Goal: Information Seeking & Learning: Compare options

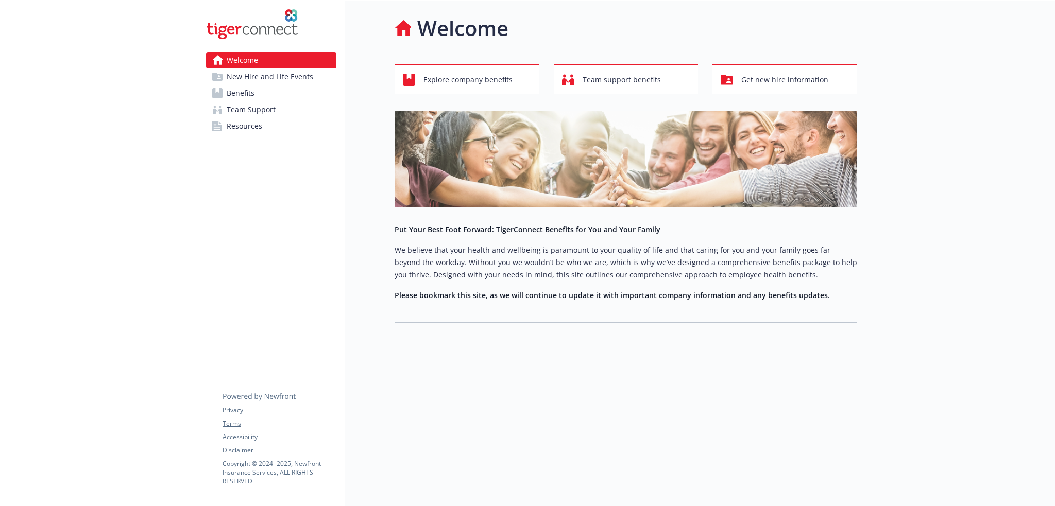
click at [244, 91] on span "Benefits" at bounding box center [241, 93] width 28 height 16
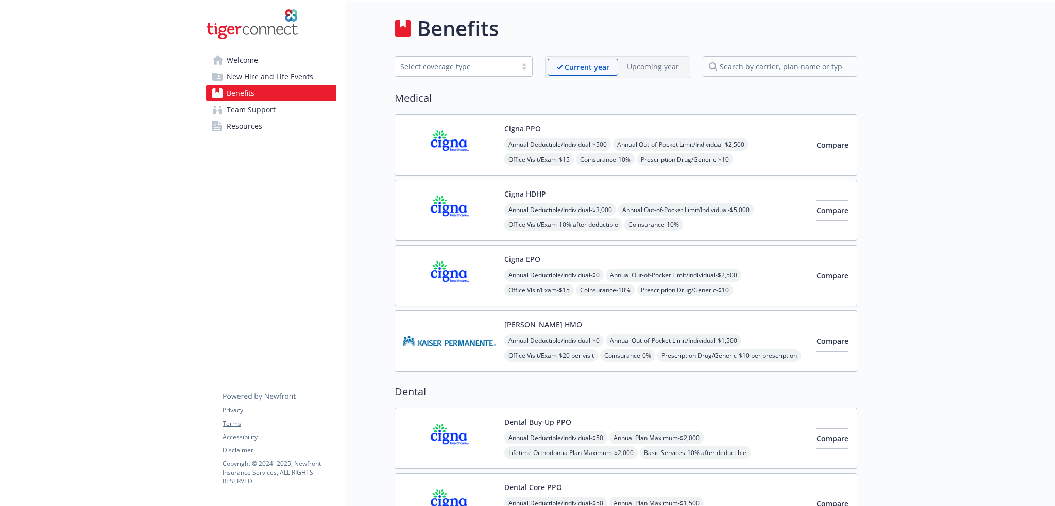
click at [242, 61] on span "Welcome" at bounding box center [242, 60] width 31 height 16
click at [242, 64] on span "Welcome" at bounding box center [242, 60] width 31 height 16
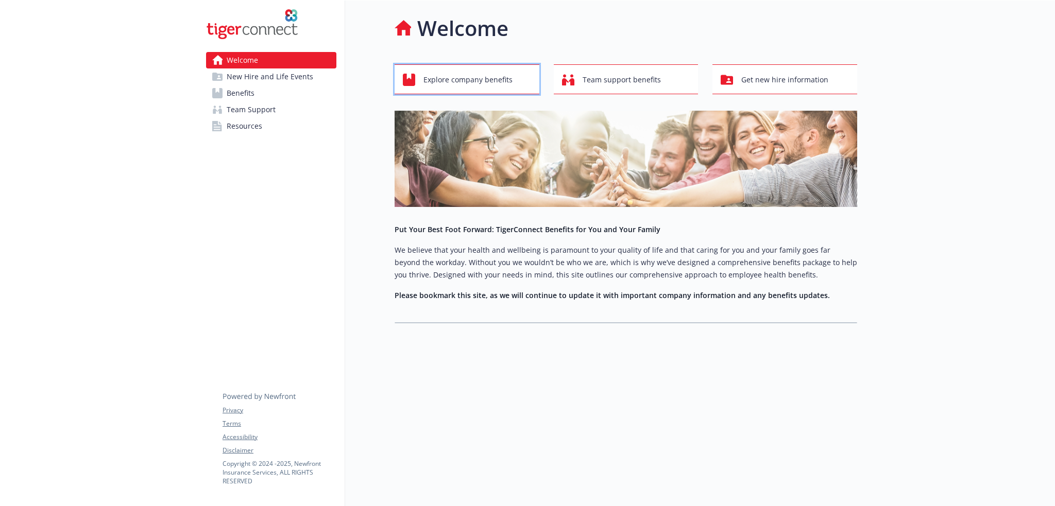
click at [491, 83] on span "Explore company benefits" at bounding box center [467, 80] width 89 height 20
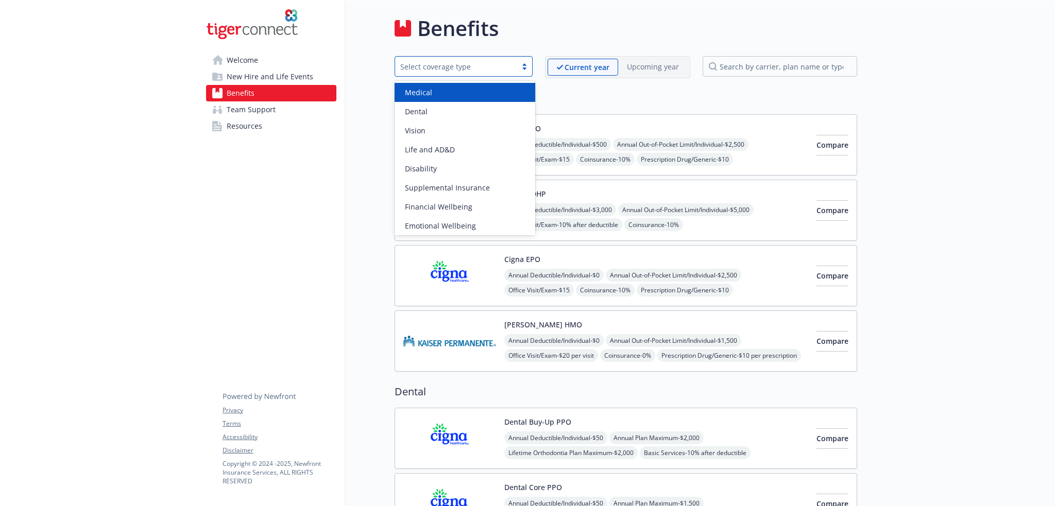
click at [471, 65] on div "Select coverage type" at bounding box center [455, 66] width 111 height 11
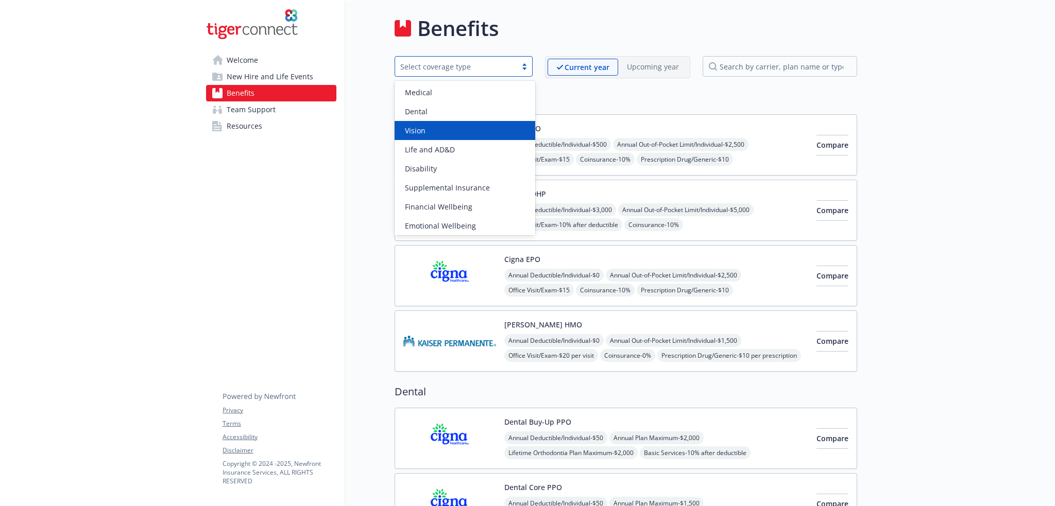
click at [267, 76] on span "New Hire and Life Events" at bounding box center [270, 77] width 87 height 16
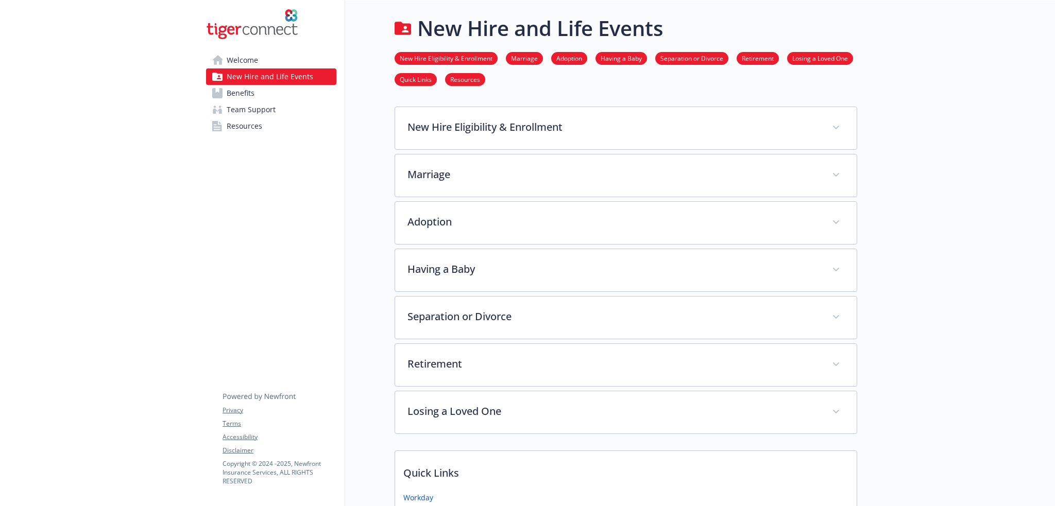
click at [690, 60] on link "Separation or Divorce" at bounding box center [691, 58] width 73 height 10
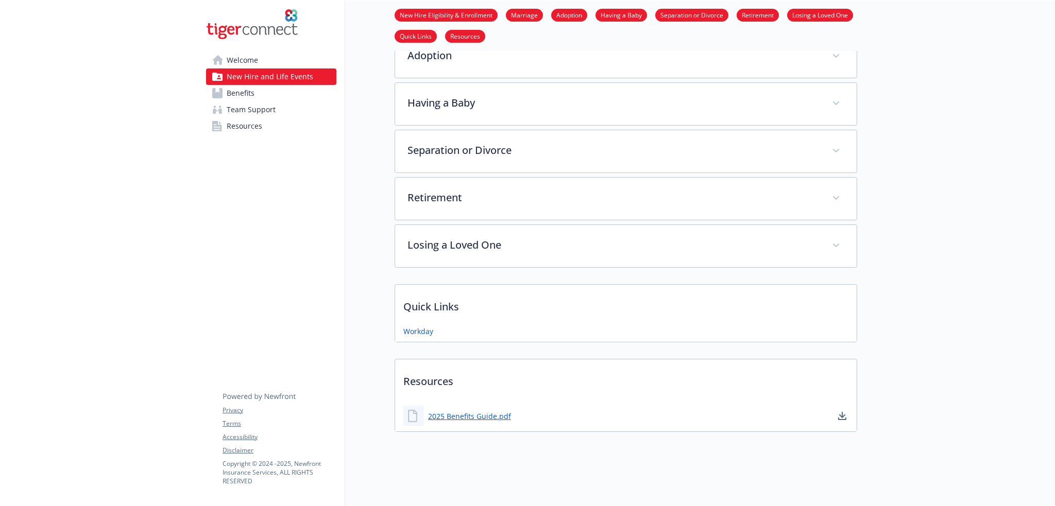
scroll to position [172, 8]
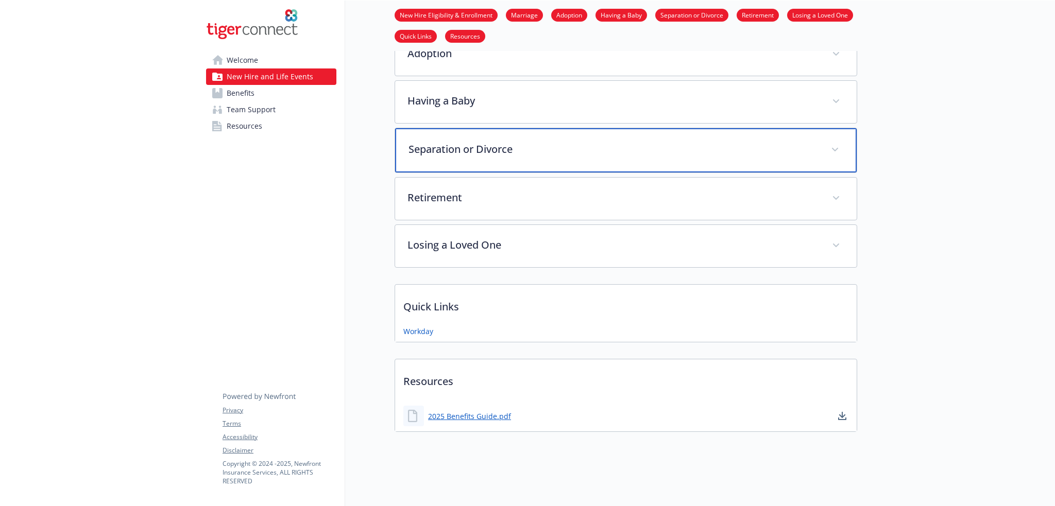
click at [512, 152] on div "Separation or Divorce" at bounding box center [626, 150] width 462 height 44
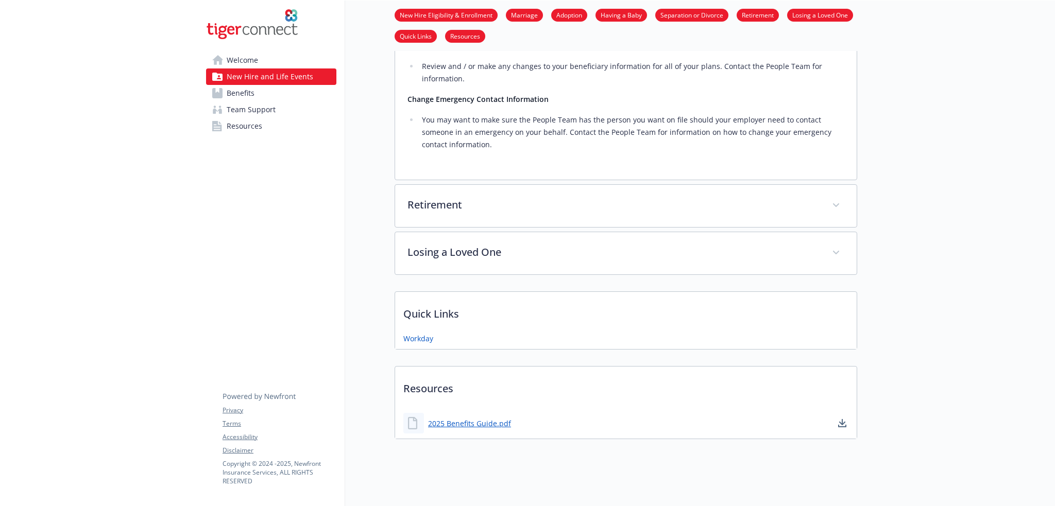
scroll to position [507, 8]
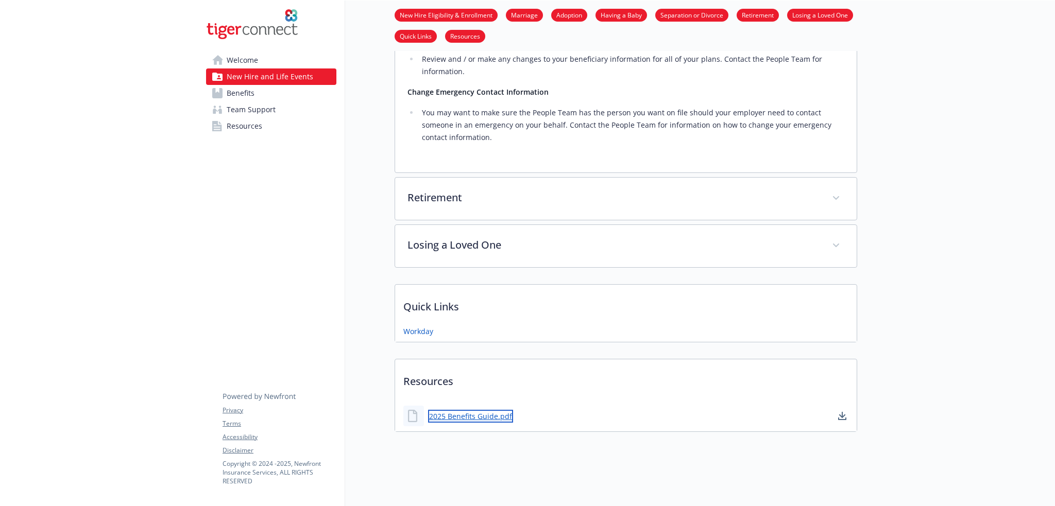
click at [480, 411] on link "2025 Benefits Guide.pdf" at bounding box center [470, 416] width 85 height 13
click at [225, 31] on img at bounding box center [252, 24] width 92 height 31
click at [228, 59] on span "Welcome" at bounding box center [242, 60] width 31 height 16
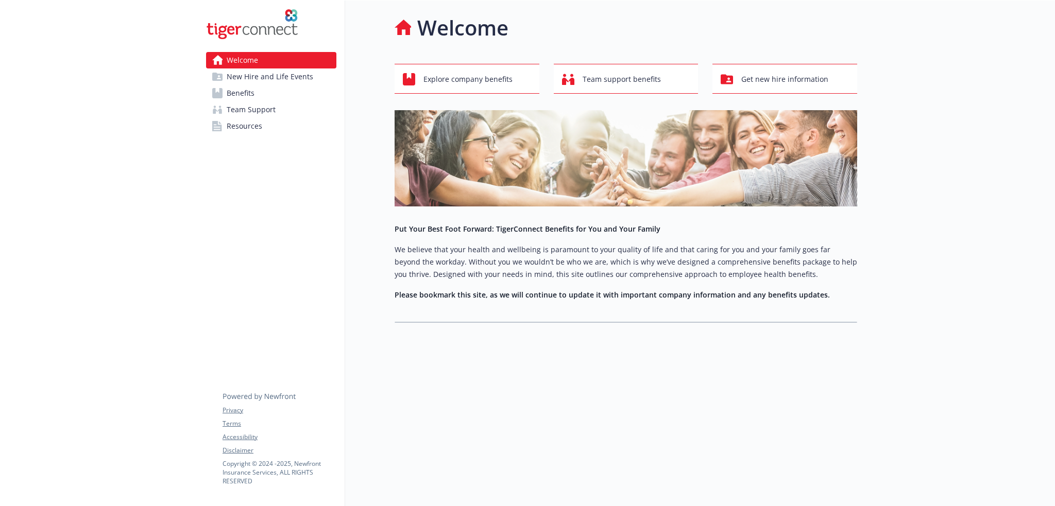
click at [244, 127] on span "Resources" at bounding box center [245, 126] width 36 height 16
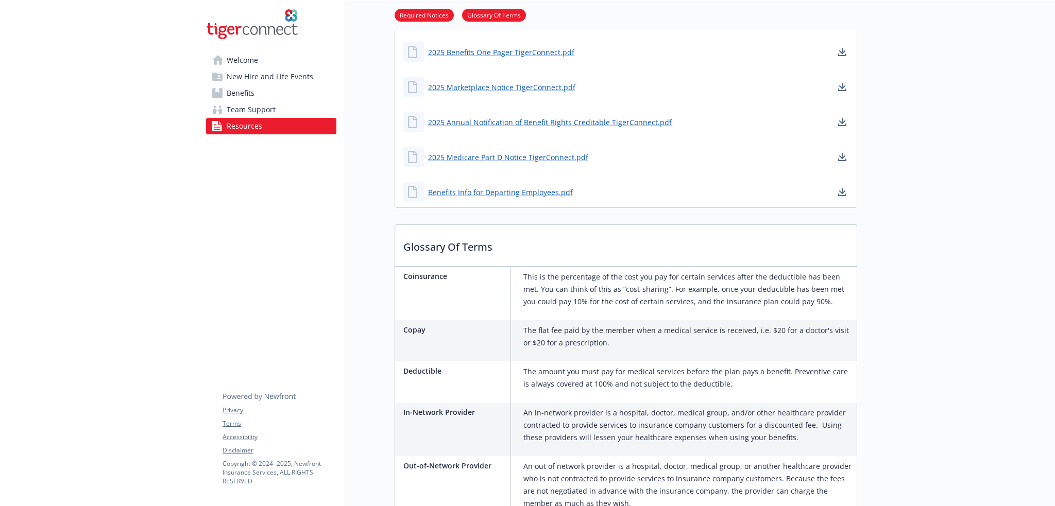
scroll to position [214, 8]
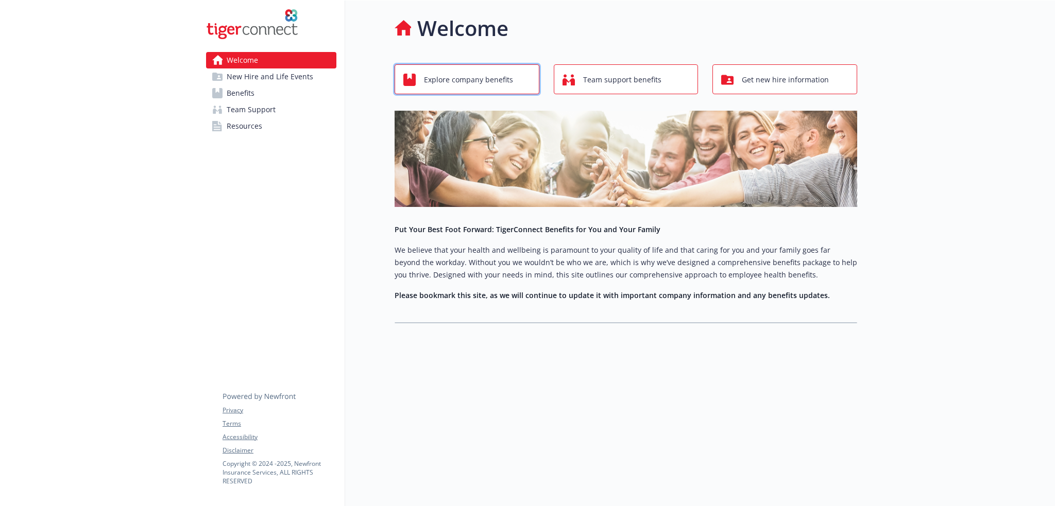
click at [447, 82] on span "Explore company benefits" at bounding box center [468, 80] width 89 height 20
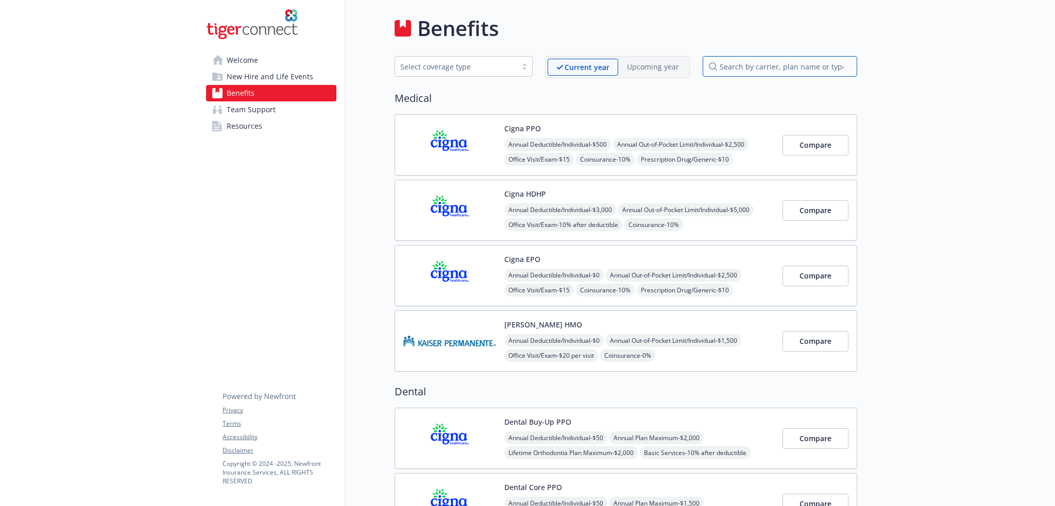
click at [800, 67] on input "search by carrier, plan name or type" at bounding box center [780, 66] width 155 height 21
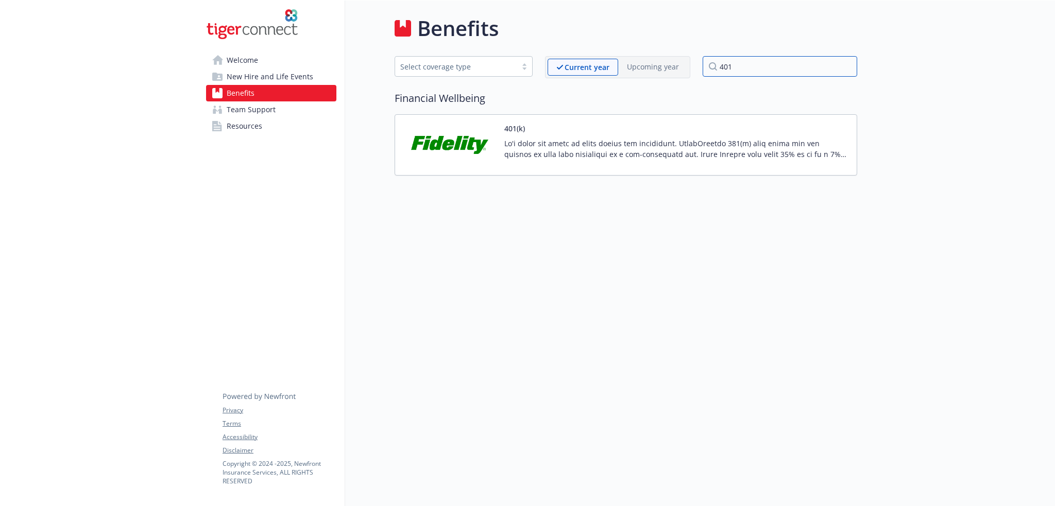
type input "401"
click at [622, 150] on p at bounding box center [676, 149] width 344 height 22
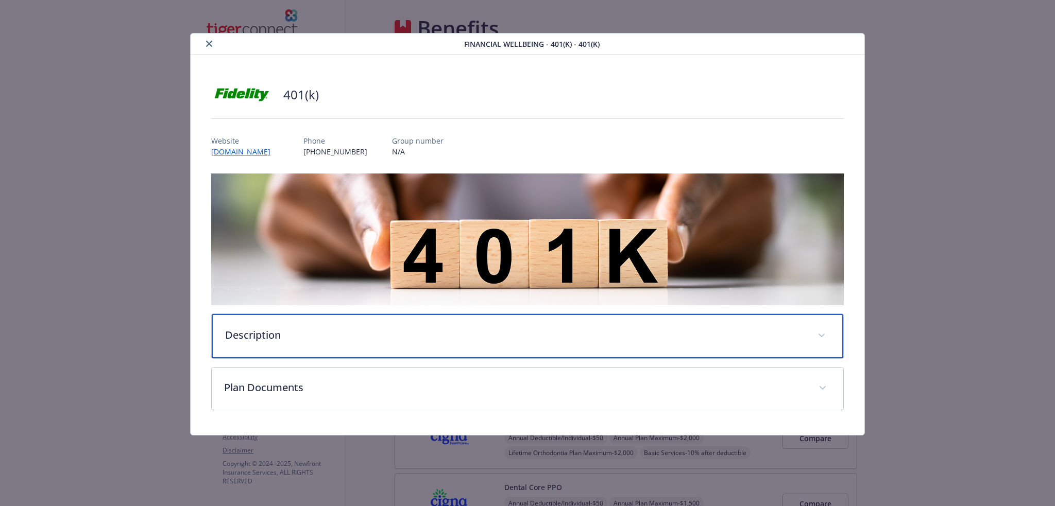
click at [287, 333] on p "Description" at bounding box center [515, 335] width 581 height 15
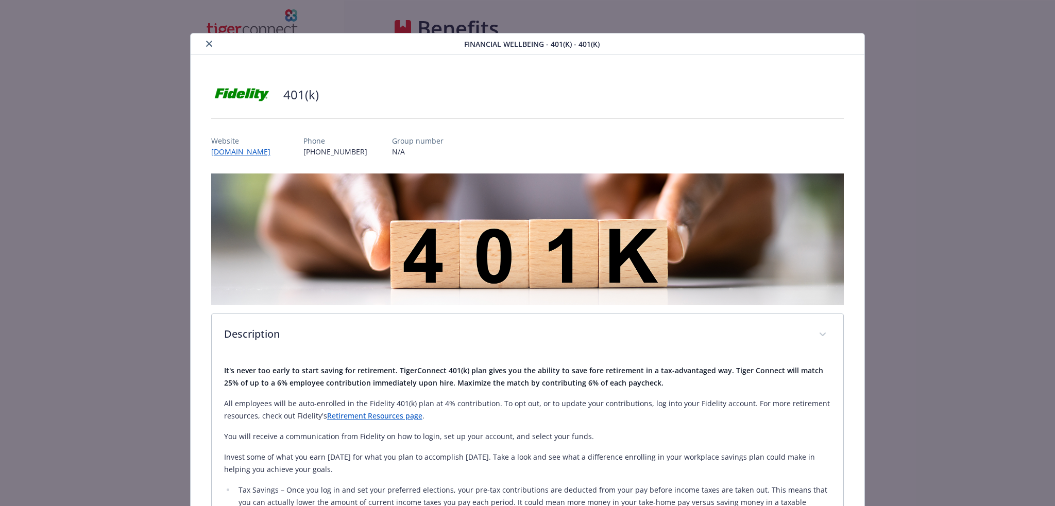
click at [206, 44] on icon "close" at bounding box center [209, 44] width 6 height 6
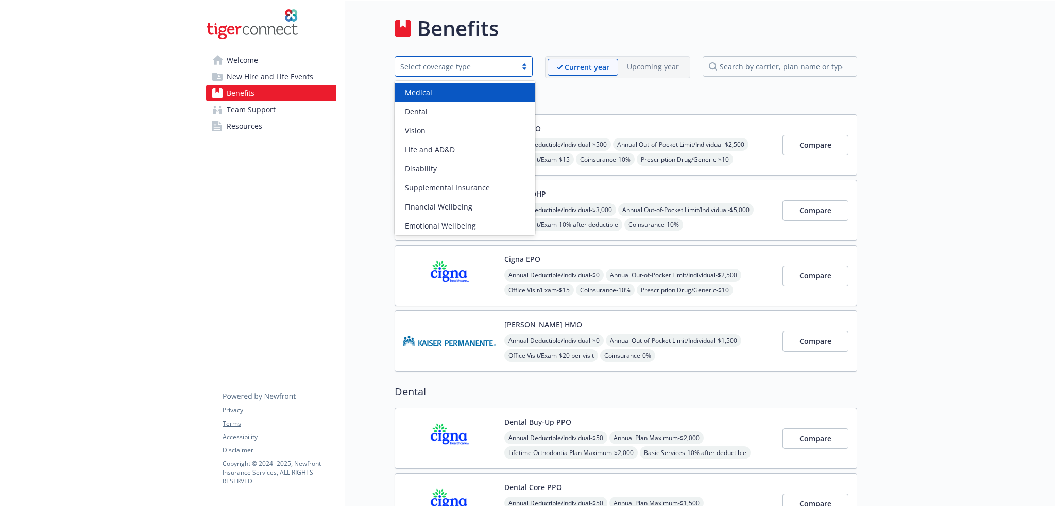
click at [479, 60] on div "Select coverage type" at bounding box center [456, 66] width 122 height 13
click at [496, 92] on div "Medical" at bounding box center [465, 92] width 128 height 11
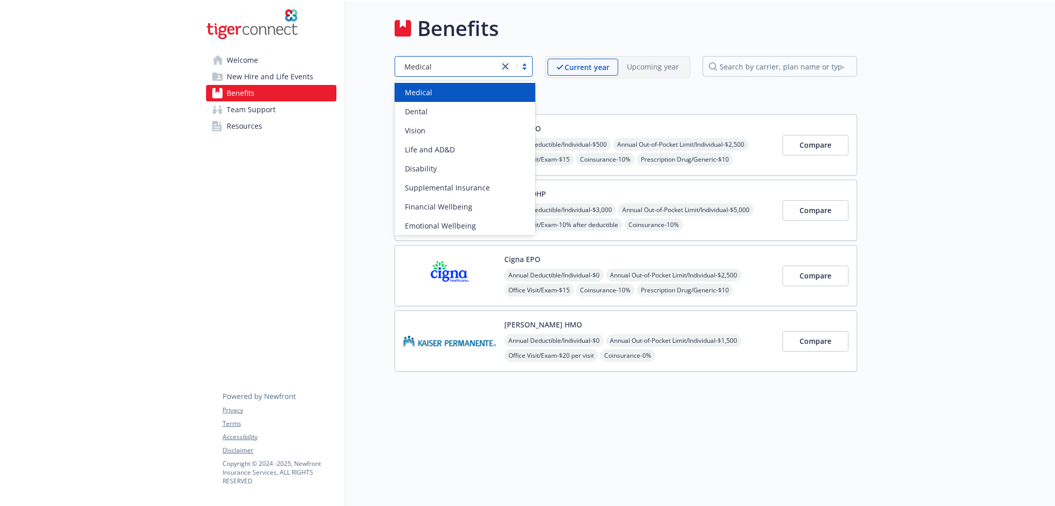
click at [507, 67] on icon "close" at bounding box center [505, 66] width 6 height 6
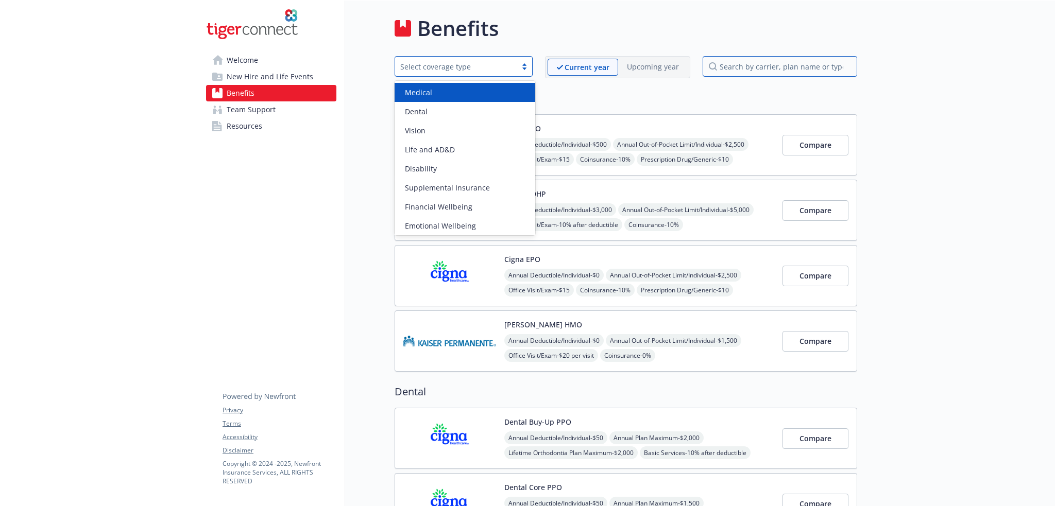
click at [826, 69] on input "search by carrier, plan name or type" at bounding box center [780, 66] width 155 height 21
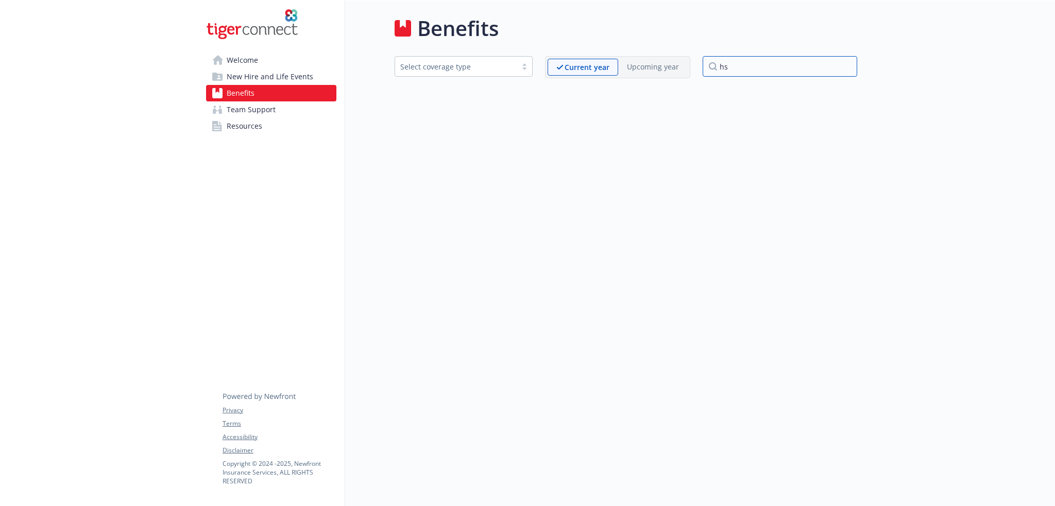
type input "h"
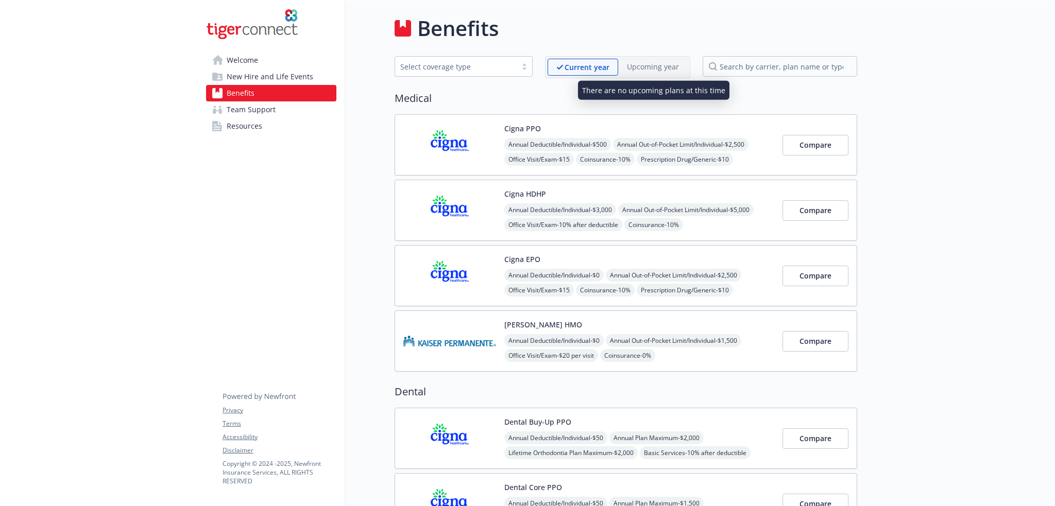
click at [649, 72] on div "Upcoming year" at bounding box center [653, 67] width 70 height 16
click at [657, 66] on p "Upcoming year" at bounding box center [653, 66] width 52 height 11
click at [451, 203] on img at bounding box center [449, 211] width 93 height 44
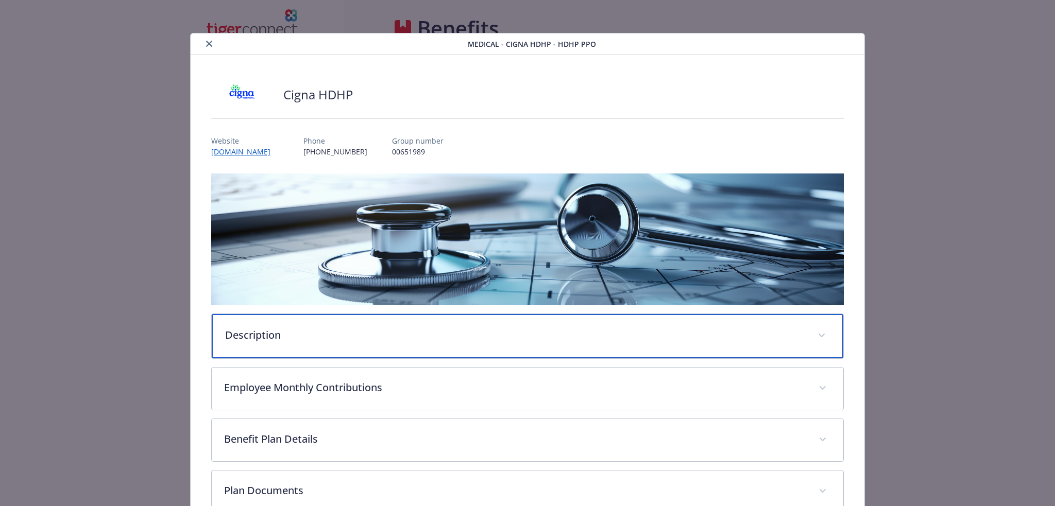
click at [417, 331] on p "Description" at bounding box center [515, 335] width 581 height 15
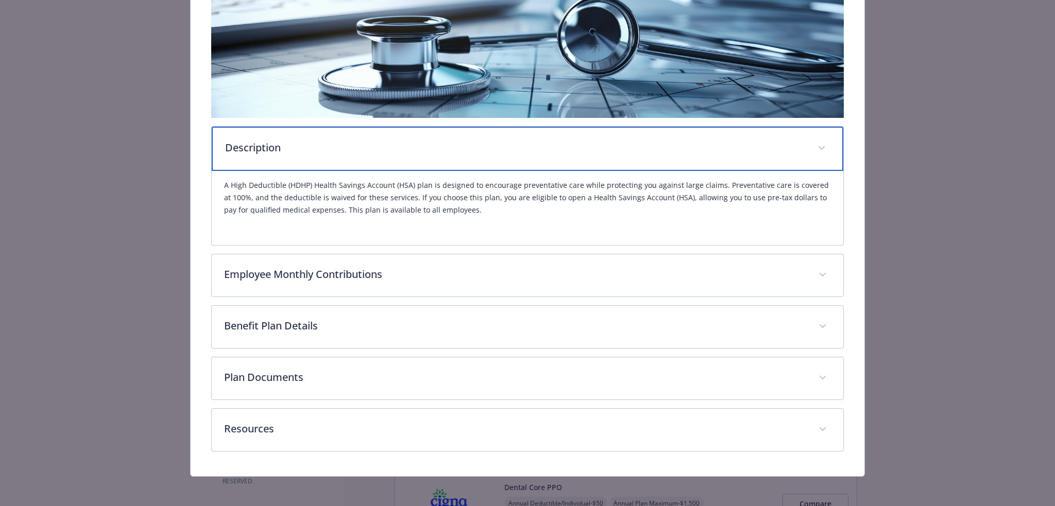
scroll to position [188, 0]
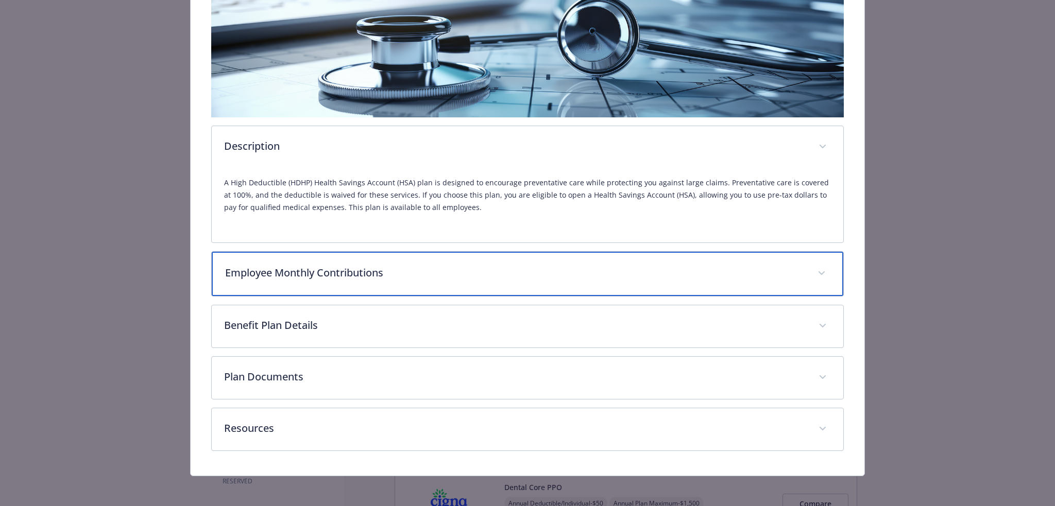
click at [523, 265] on p "Employee Monthly Contributions" at bounding box center [515, 272] width 581 height 15
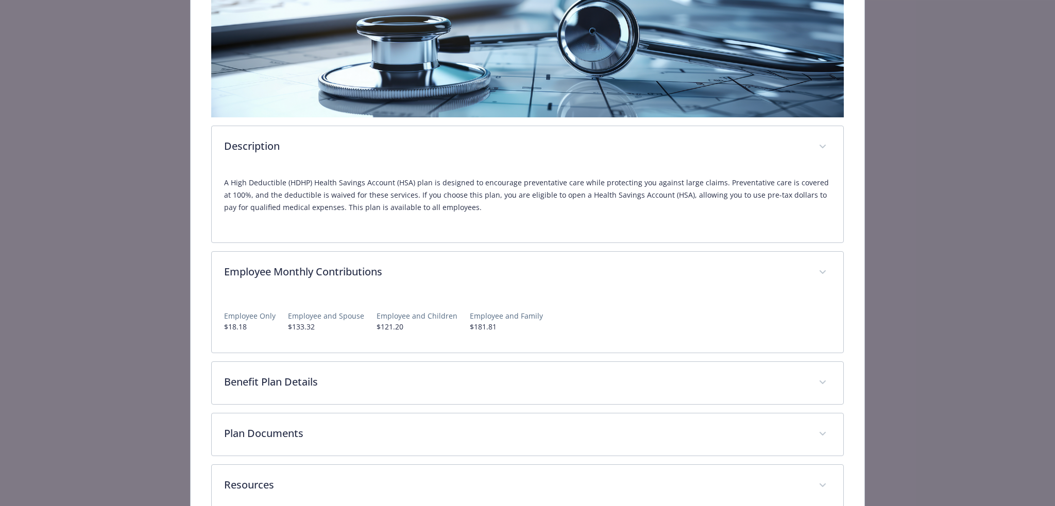
drag, startPoint x: 728, startPoint y: 6, endPoint x: 886, endPoint y: 381, distance: 406.4
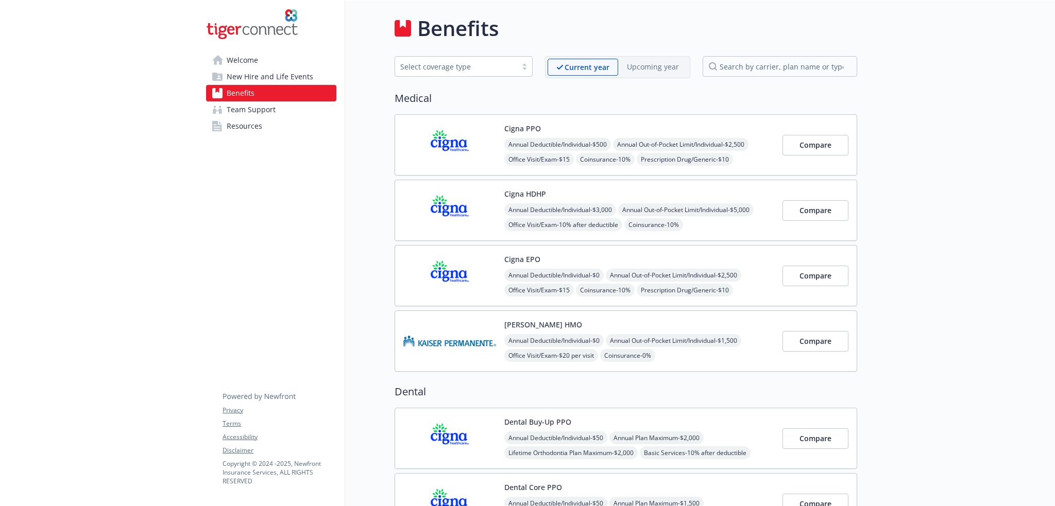
click at [439, 264] on img at bounding box center [449, 276] width 93 height 44
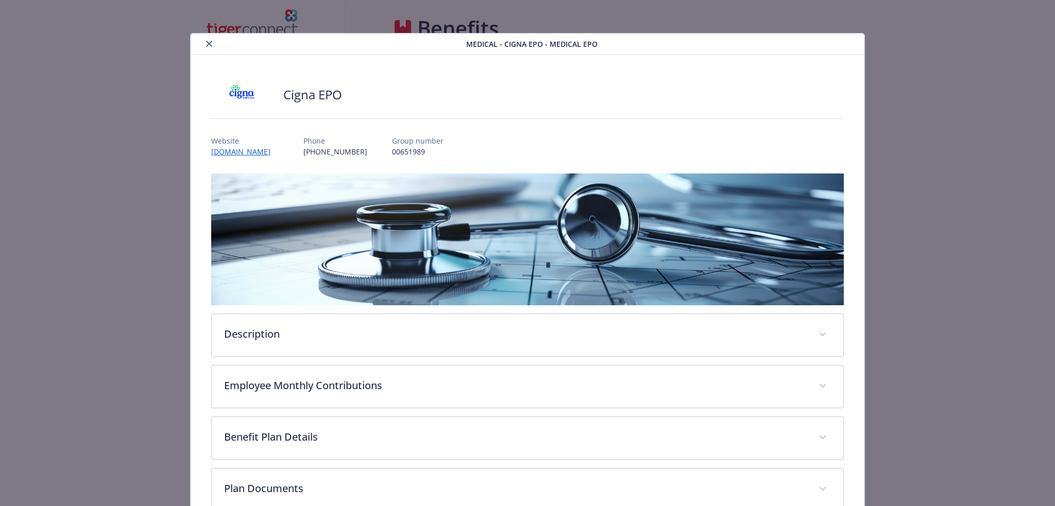
click at [210, 41] on icon "close" at bounding box center [209, 44] width 6 height 6
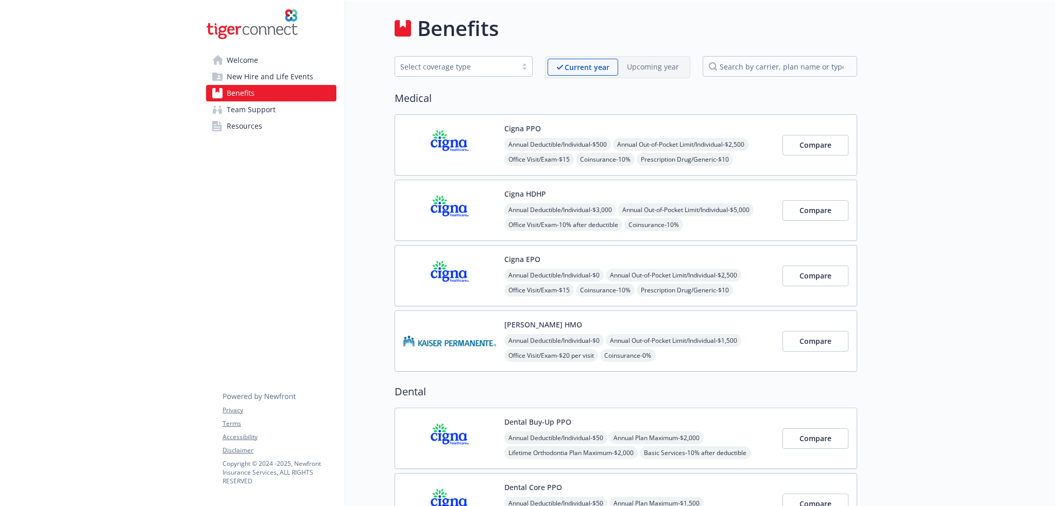
click at [461, 211] on img at bounding box center [449, 211] width 93 height 44
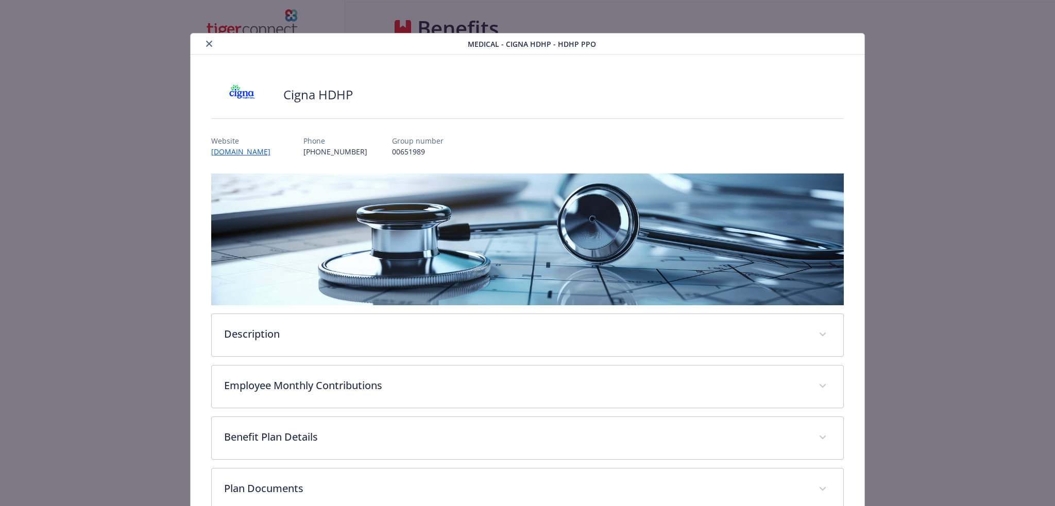
scroll to position [31, 0]
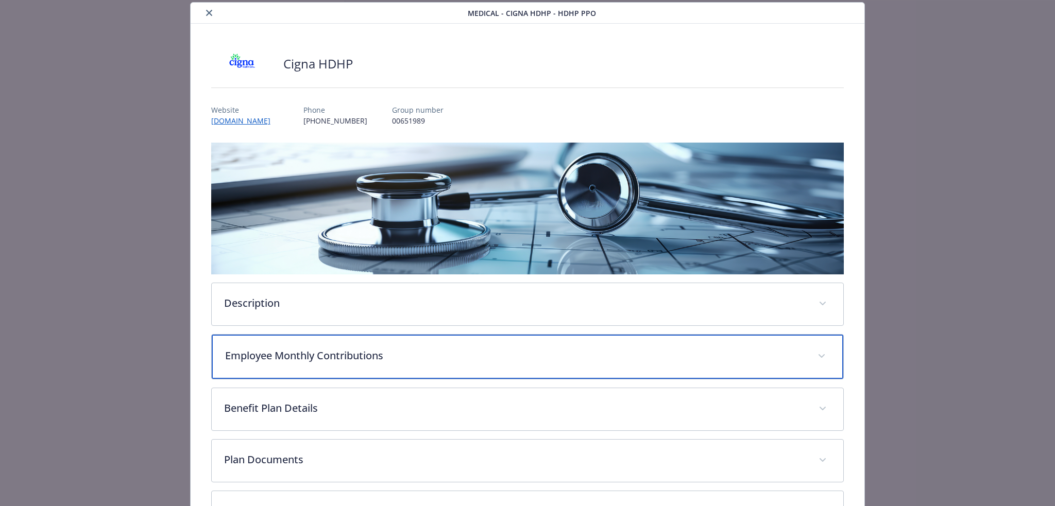
click at [402, 351] on p "Employee Monthly Contributions" at bounding box center [515, 355] width 581 height 15
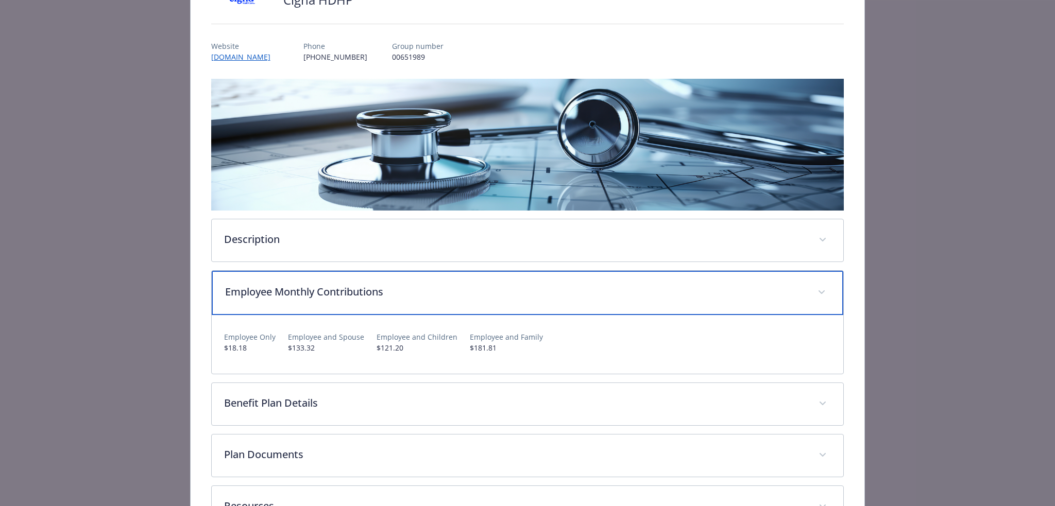
scroll to position [173, 0]
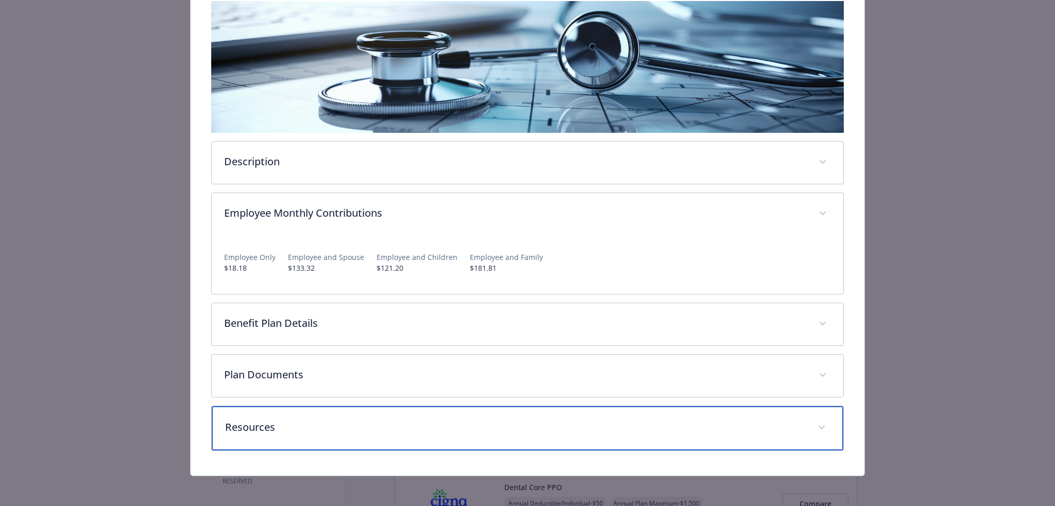
click at [284, 430] on p "Resources" at bounding box center [515, 427] width 581 height 15
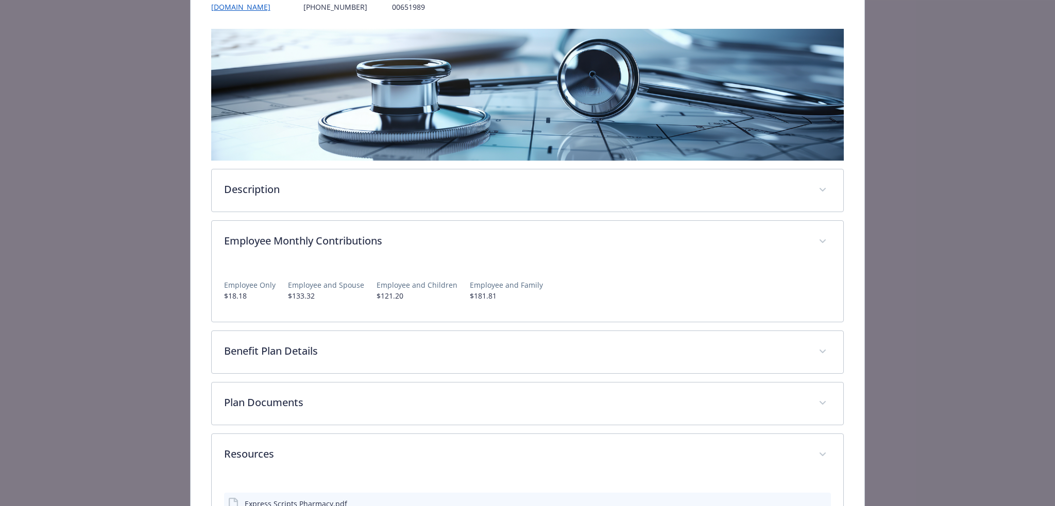
scroll to position [163, 0]
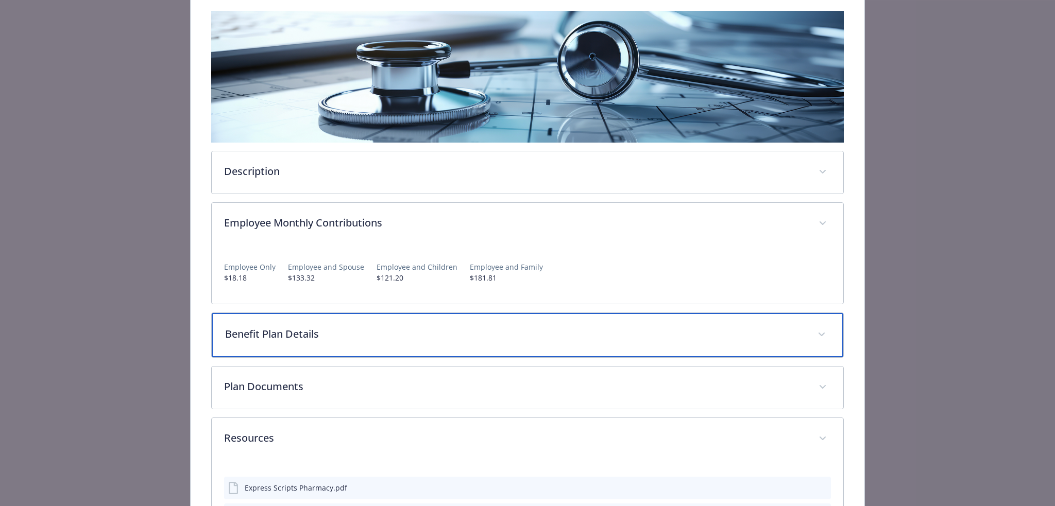
click at [338, 332] on p "Benefit Plan Details" at bounding box center [515, 334] width 581 height 15
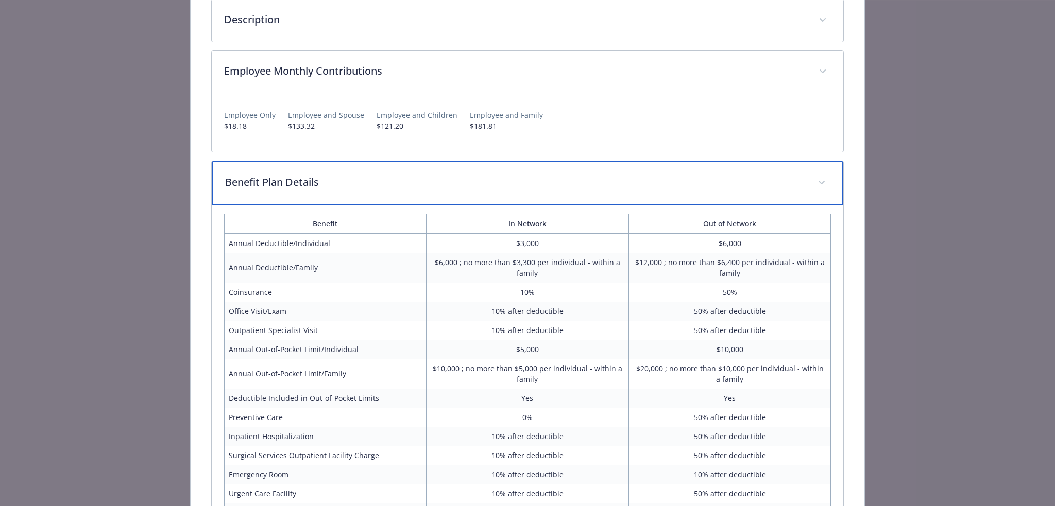
scroll to position [317, 0]
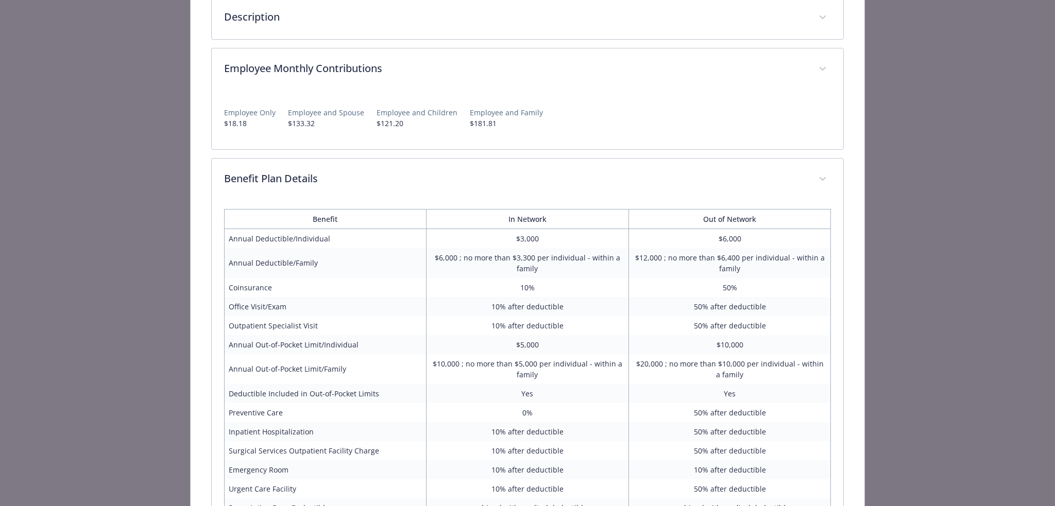
click at [418, 121] on p "$121.20" at bounding box center [417, 123] width 81 height 11
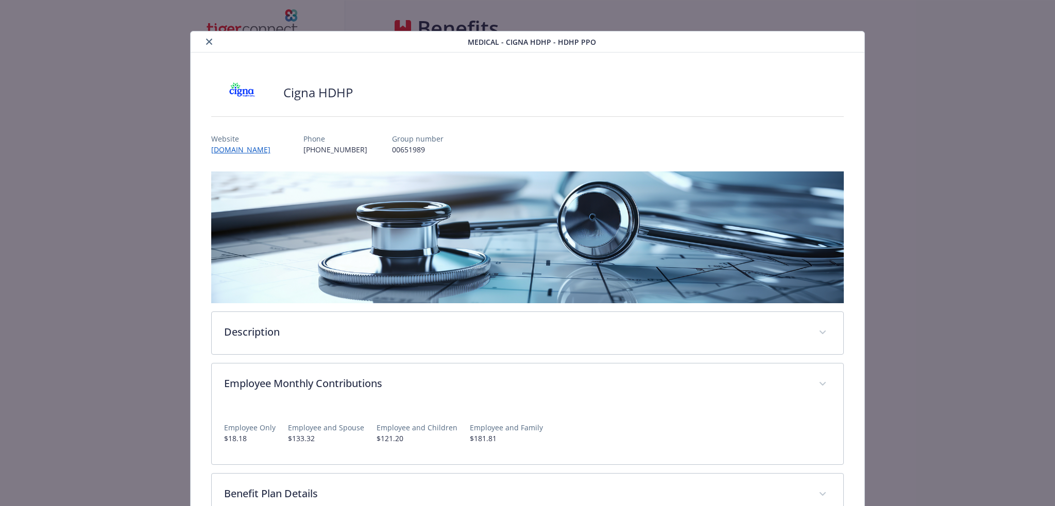
scroll to position [0, 0]
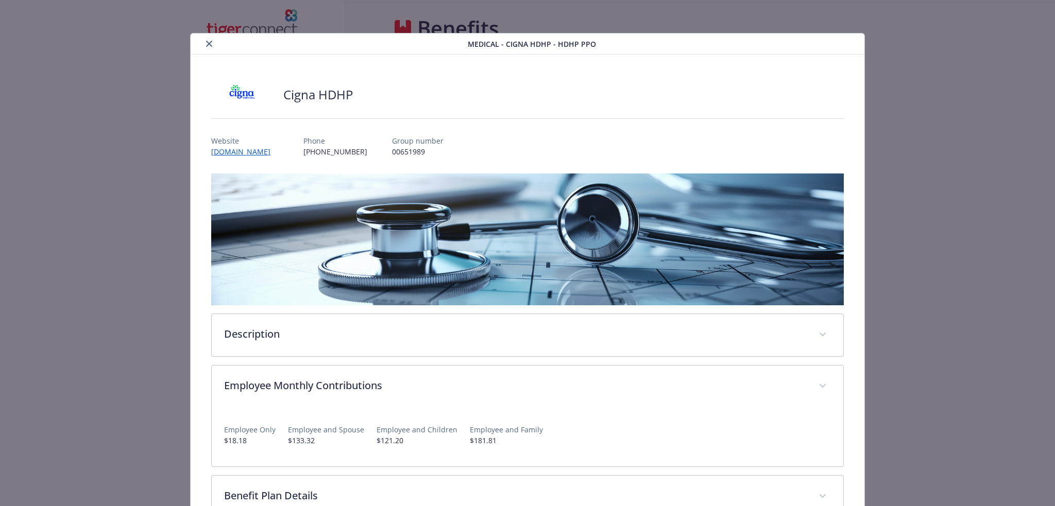
click at [206, 41] on icon "close" at bounding box center [209, 44] width 6 height 6
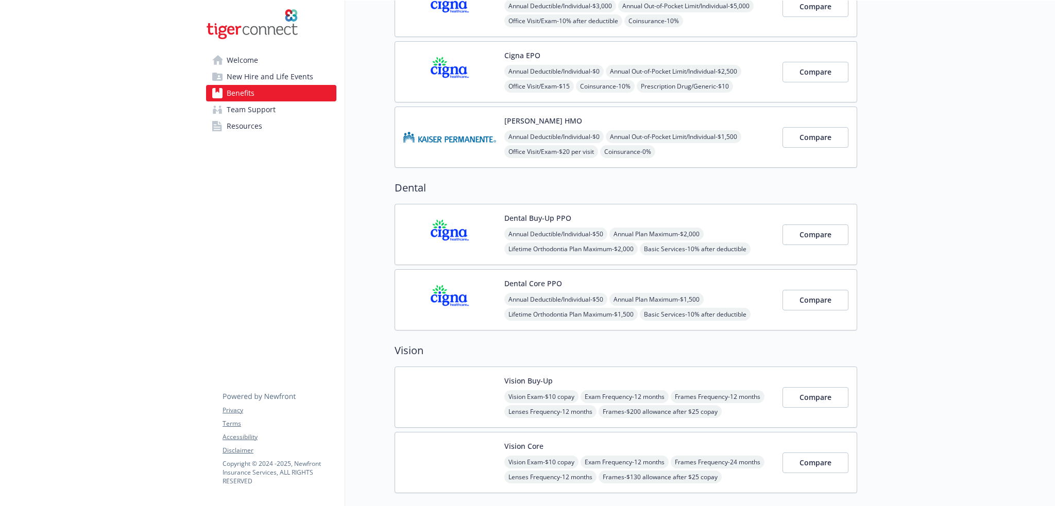
scroll to position [206, 0]
click at [735, 288] on div "Dental Core PPO Annual Deductible/Individual - $50 Annual Plan Maximum - $1,500…" at bounding box center [639, 298] width 270 height 44
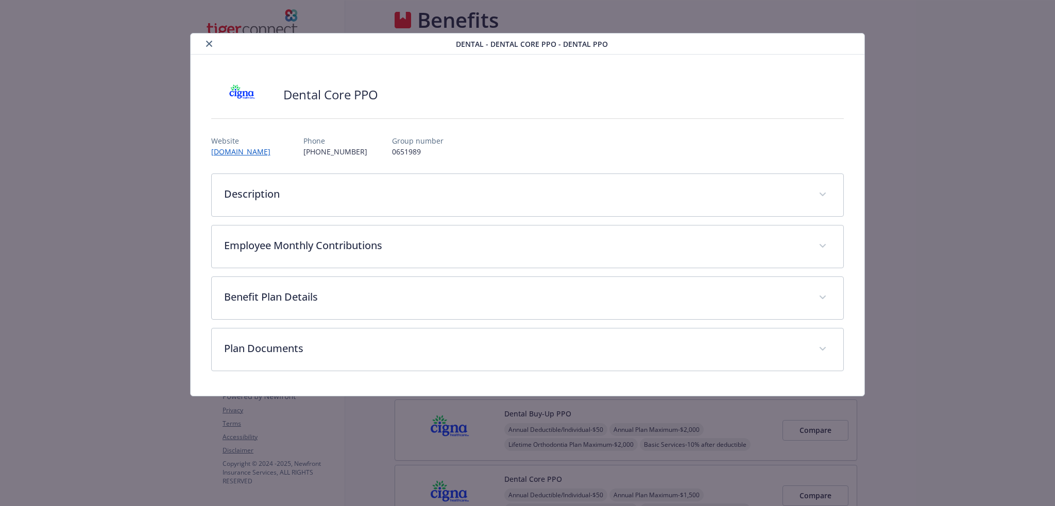
scroll to position [206, 0]
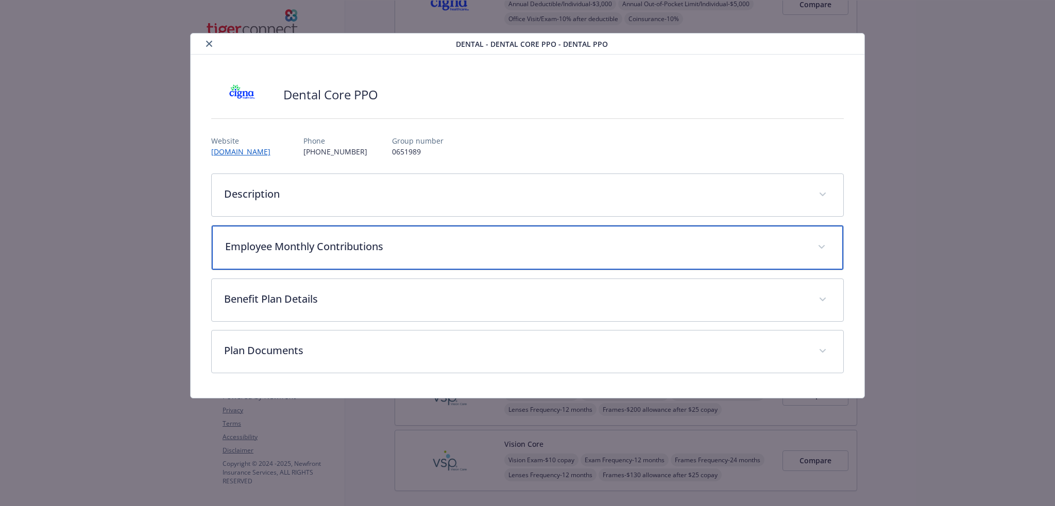
click at [517, 234] on div "Employee Monthly Contributions" at bounding box center [528, 248] width 632 height 44
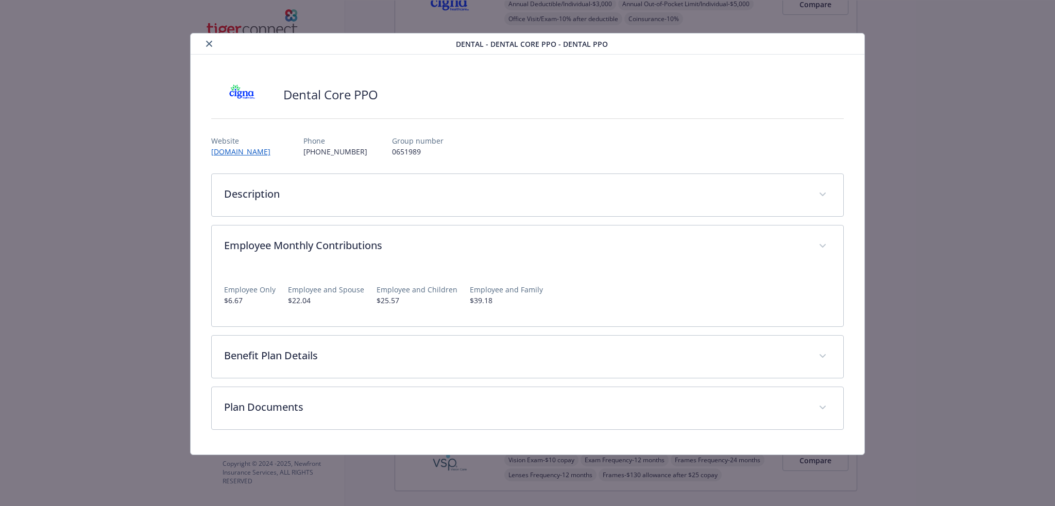
click at [209, 47] on button "close" at bounding box center [209, 44] width 12 height 12
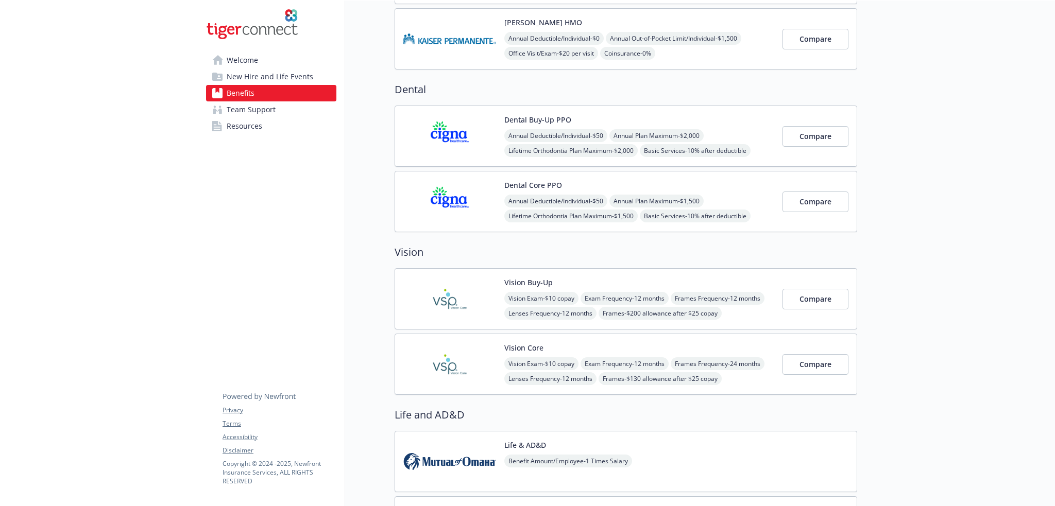
scroll to position [309, 0]
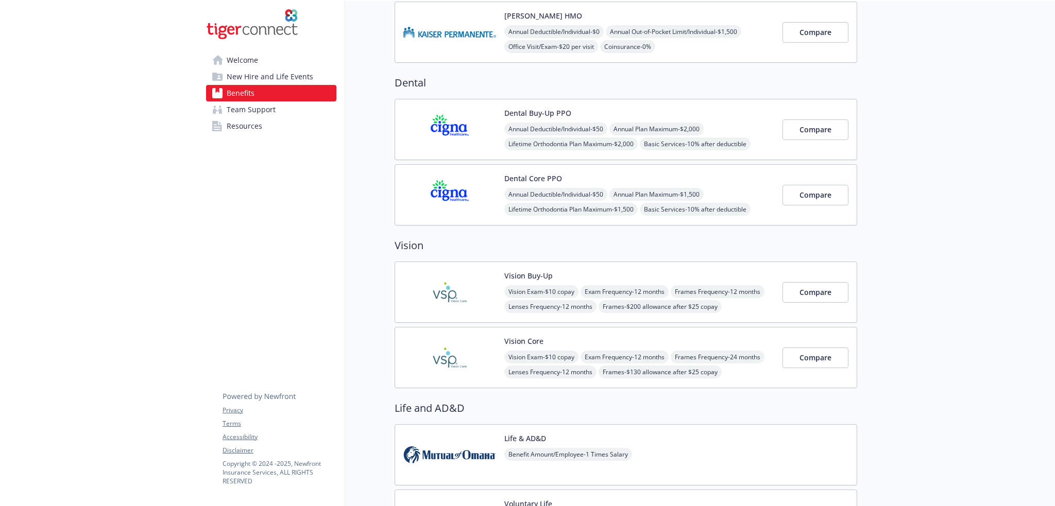
click at [727, 348] on div "Vision Core Vision Exam - $10 copay Exam Frequency - 12 months Frames Frequency…" at bounding box center [639, 358] width 270 height 44
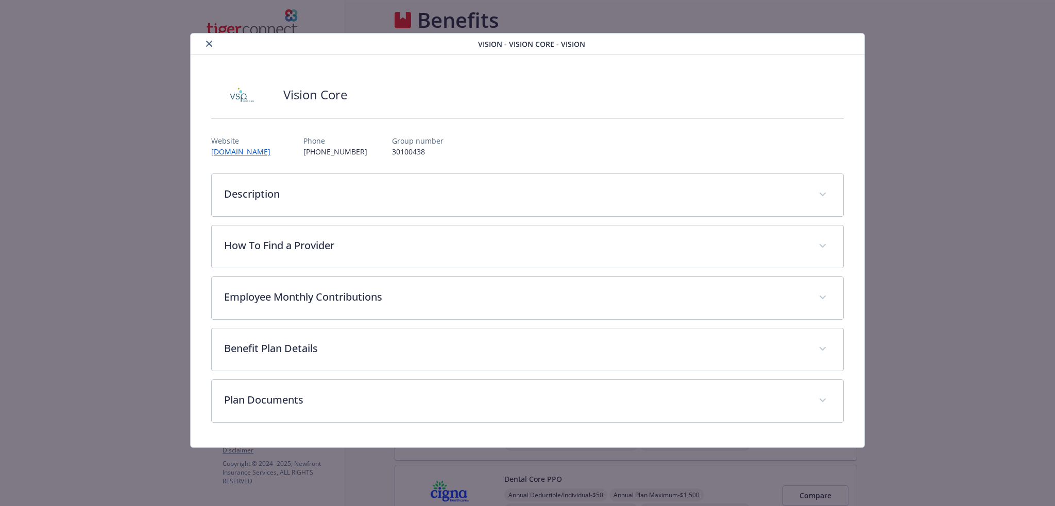
scroll to position [309, 0]
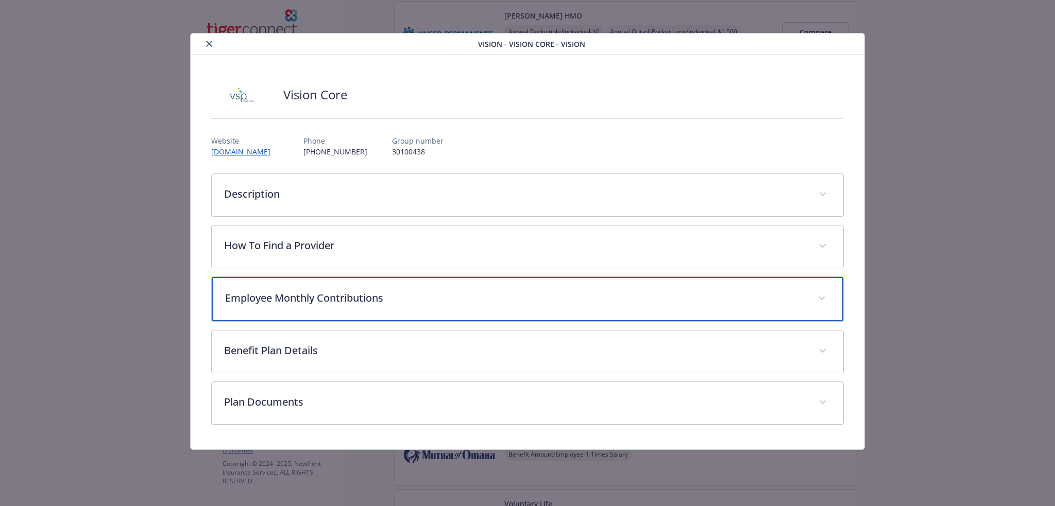
click at [505, 288] on div "Employee Monthly Contributions" at bounding box center [528, 299] width 632 height 44
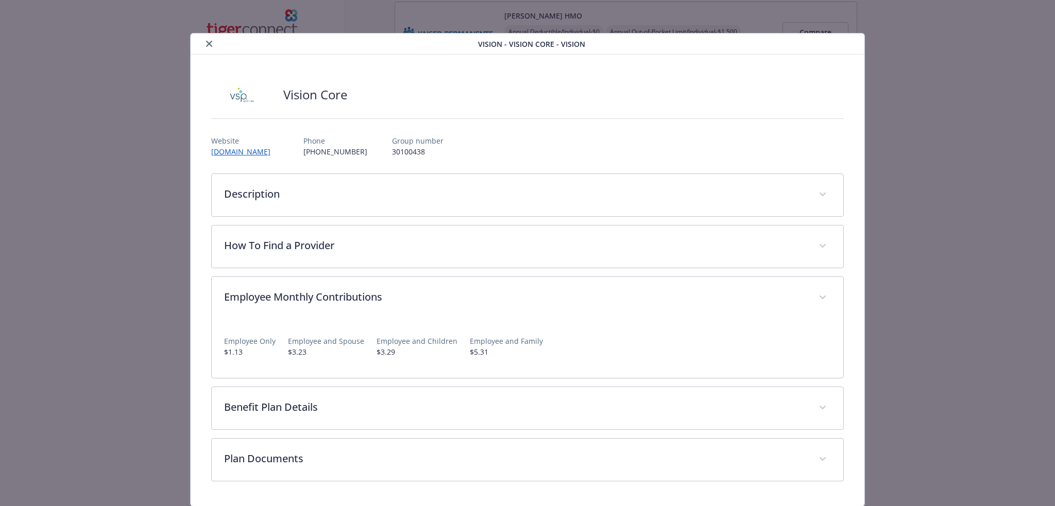
click at [206, 43] on icon "close" at bounding box center [209, 44] width 6 height 6
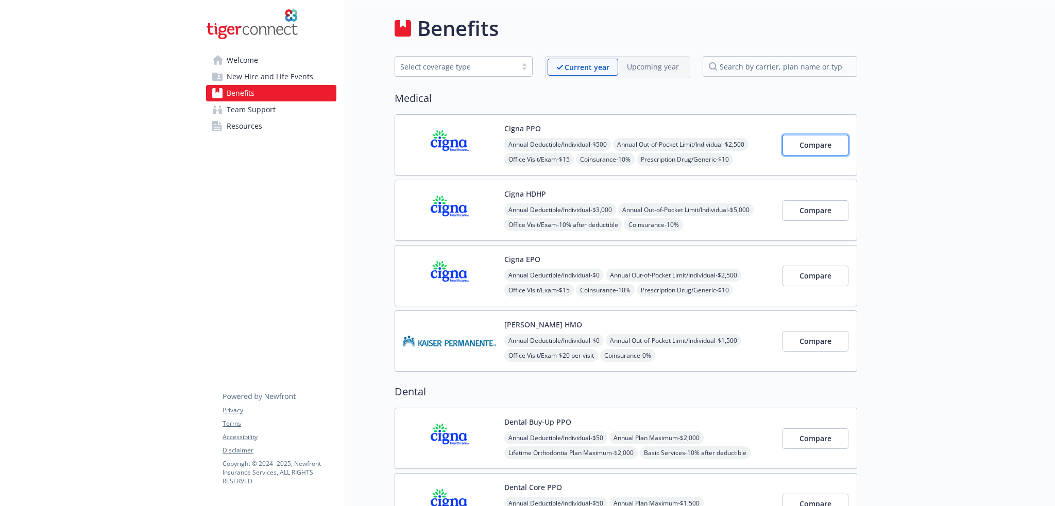
click at [810, 144] on span "Compare" at bounding box center [816, 145] width 32 height 10
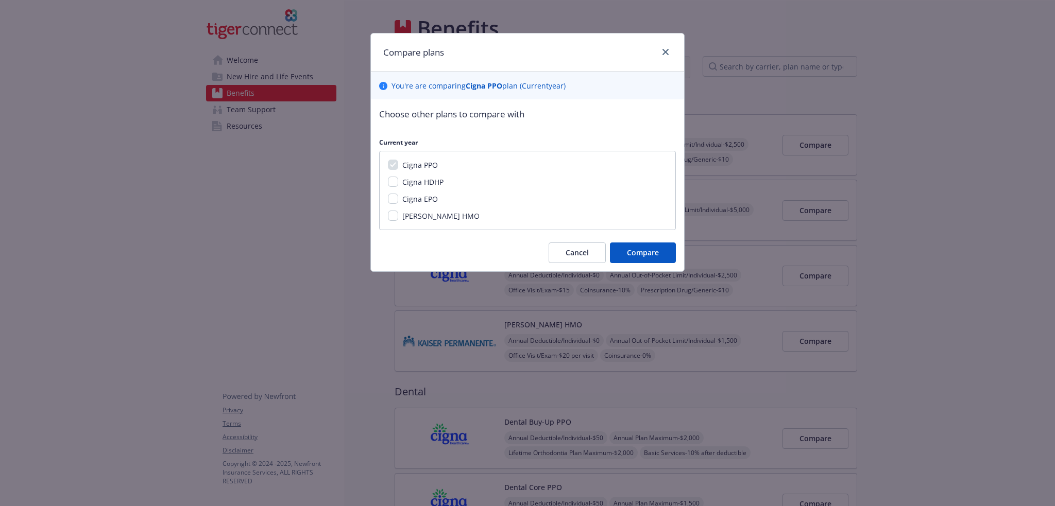
click at [413, 181] on span "Cigna HDHP" at bounding box center [422, 182] width 41 height 10
click at [398, 181] on input "Cigna HDHP" at bounding box center [393, 182] width 10 height 10
checkbox input "true"
click at [416, 199] on span "Cigna EPO" at bounding box center [420, 199] width 36 height 10
click at [398, 199] on input "Cigna EPO" at bounding box center [393, 199] width 10 height 10
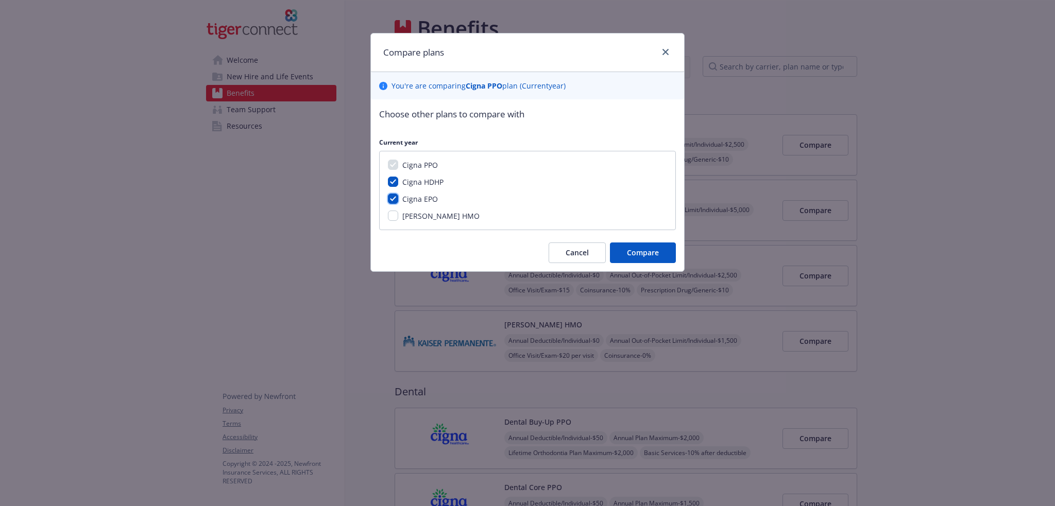
checkbox input "true"
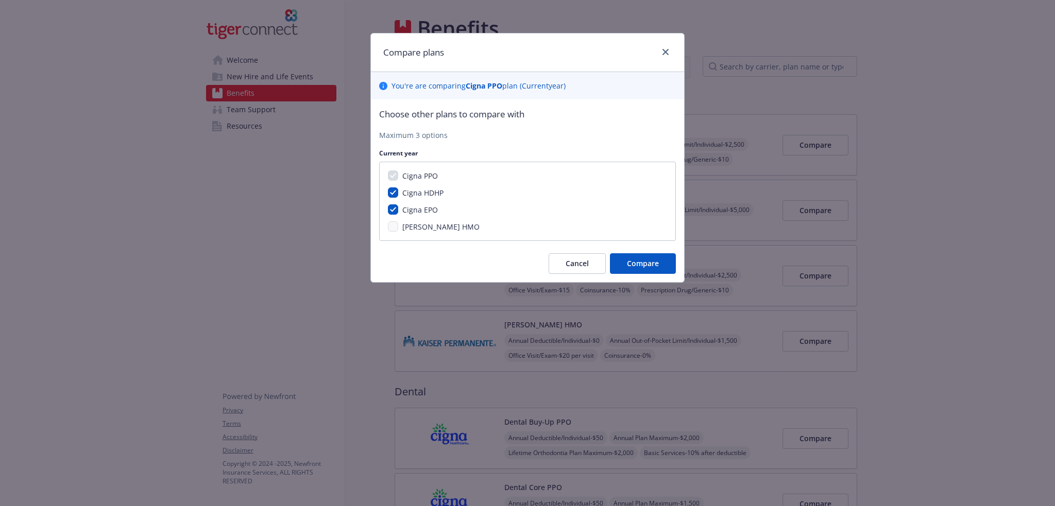
click at [417, 174] on span "Cigna PPO" at bounding box center [420, 176] width 36 height 10
click at [648, 261] on span "Compare" at bounding box center [643, 264] width 32 height 10
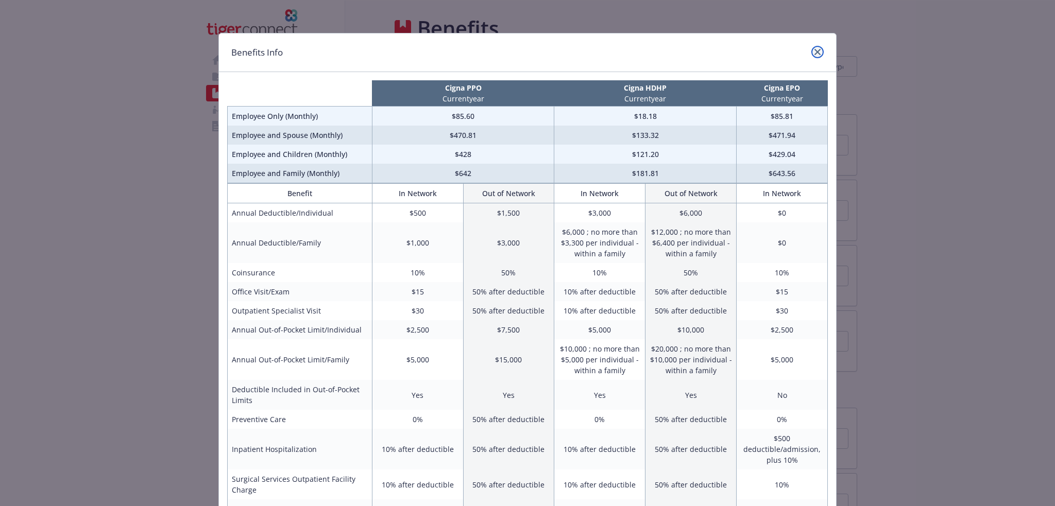
click at [811, 51] on link "close" at bounding box center [817, 52] width 12 height 12
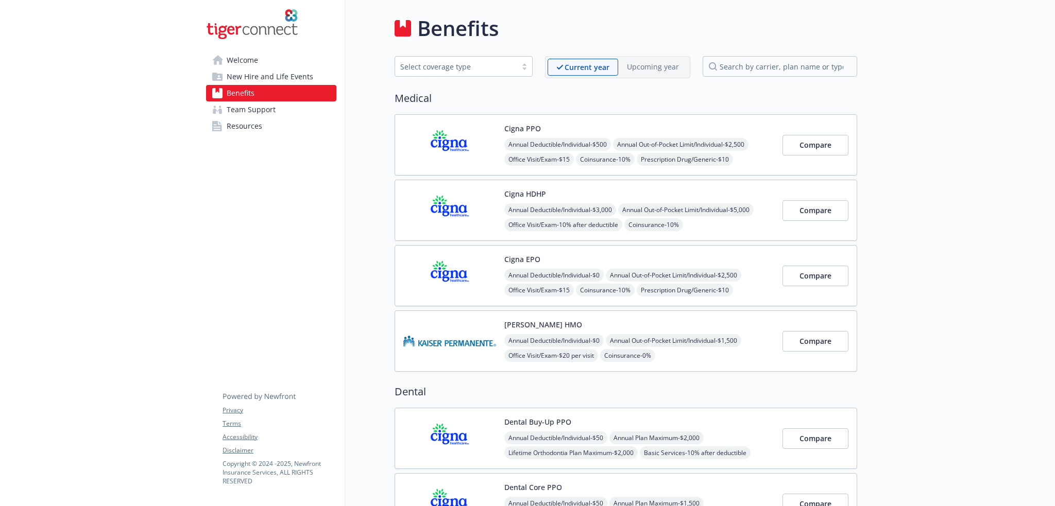
click at [240, 131] on span "Resources" at bounding box center [245, 126] width 36 height 16
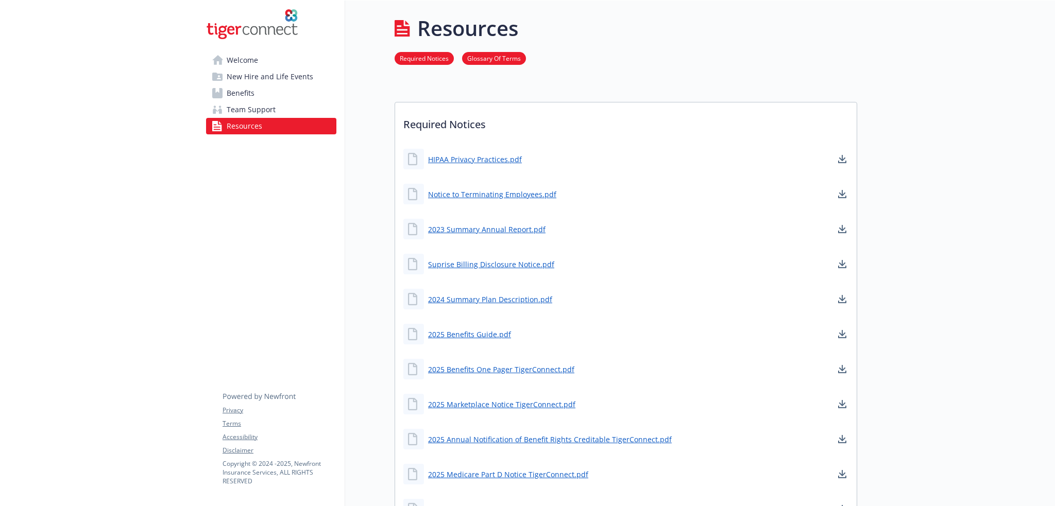
click at [261, 29] on img at bounding box center [252, 24] width 92 height 31
click at [233, 91] on span "Benefits" at bounding box center [241, 93] width 28 height 16
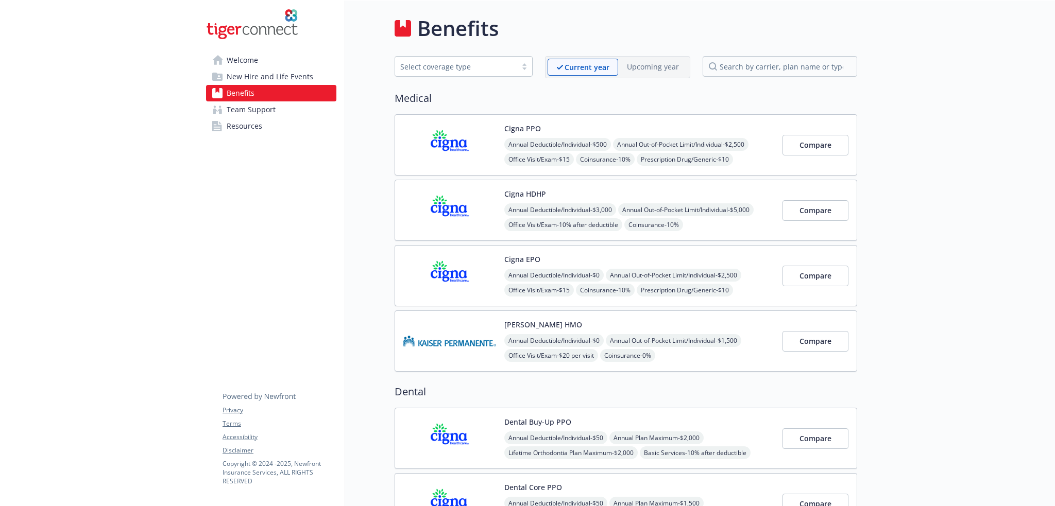
click at [472, 203] on img at bounding box center [449, 211] width 93 height 44
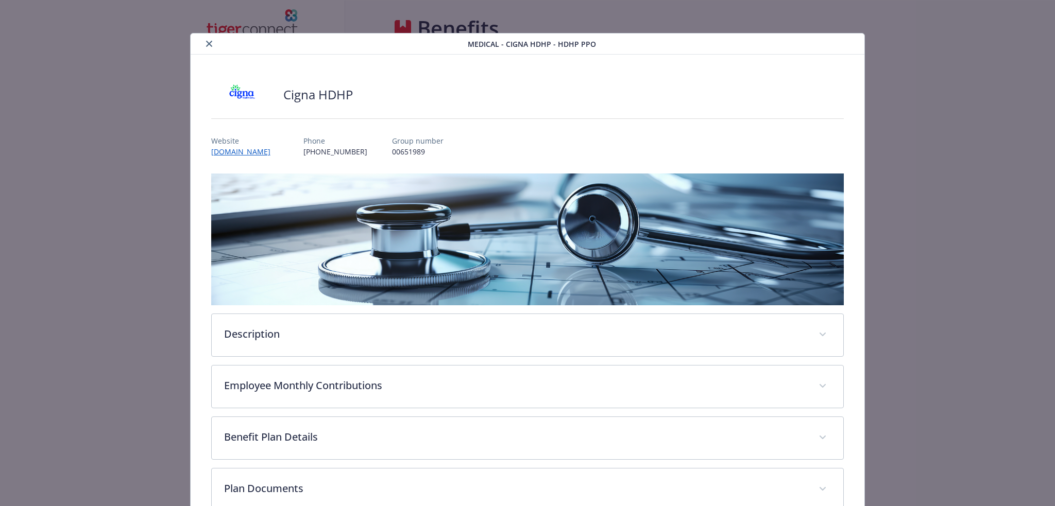
scroll to position [103, 0]
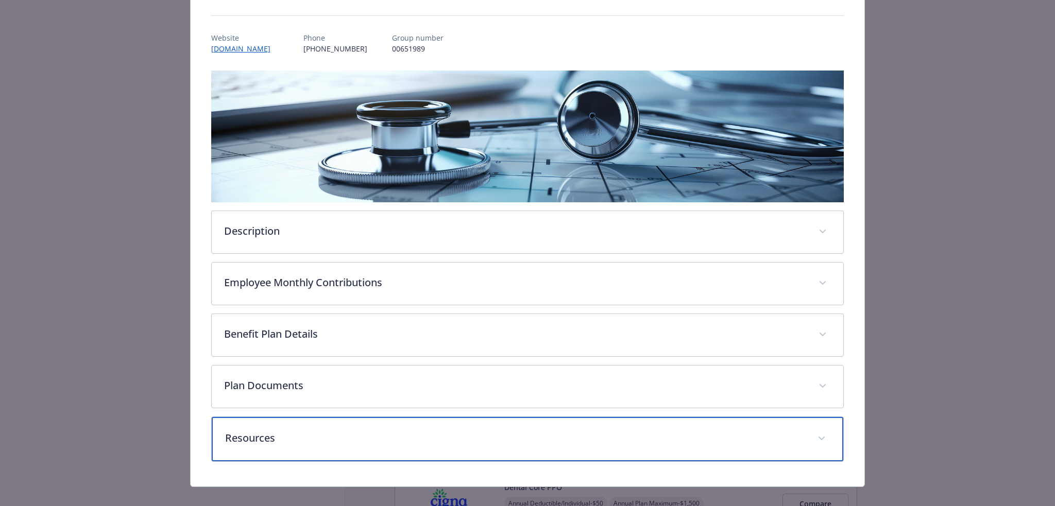
click at [406, 444] on div "Resources" at bounding box center [528, 439] width 632 height 44
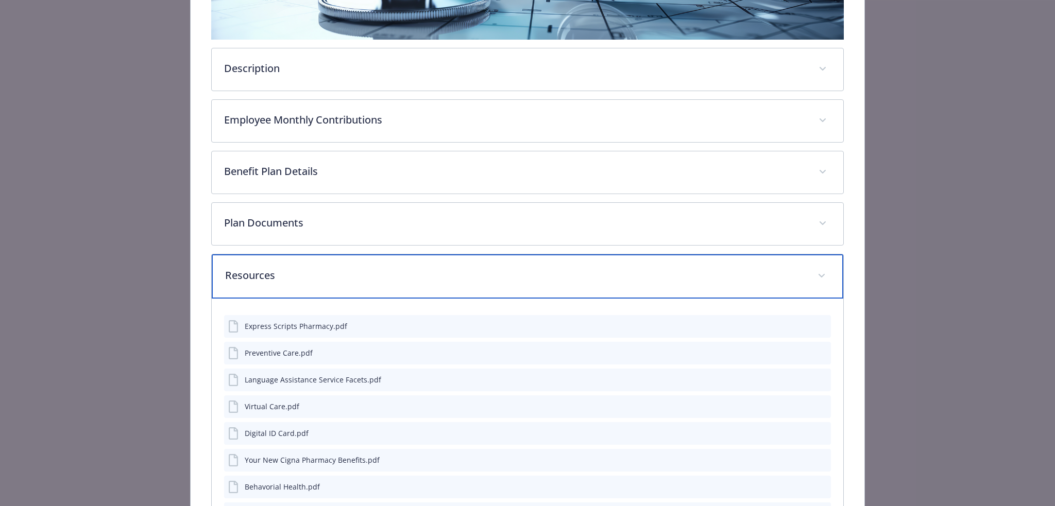
scroll to position [260, 0]
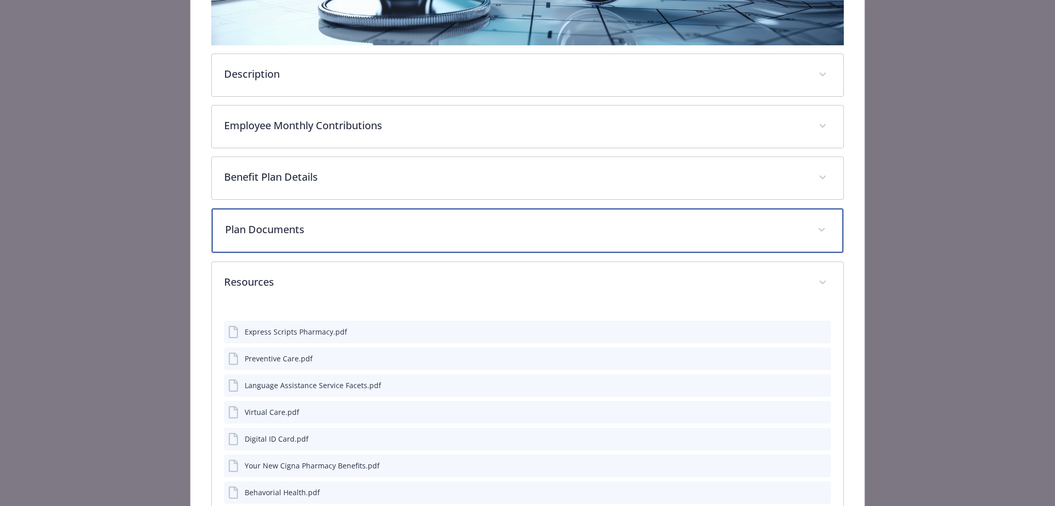
click at [418, 224] on p "Plan Documents" at bounding box center [515, 229] width 581 height 15
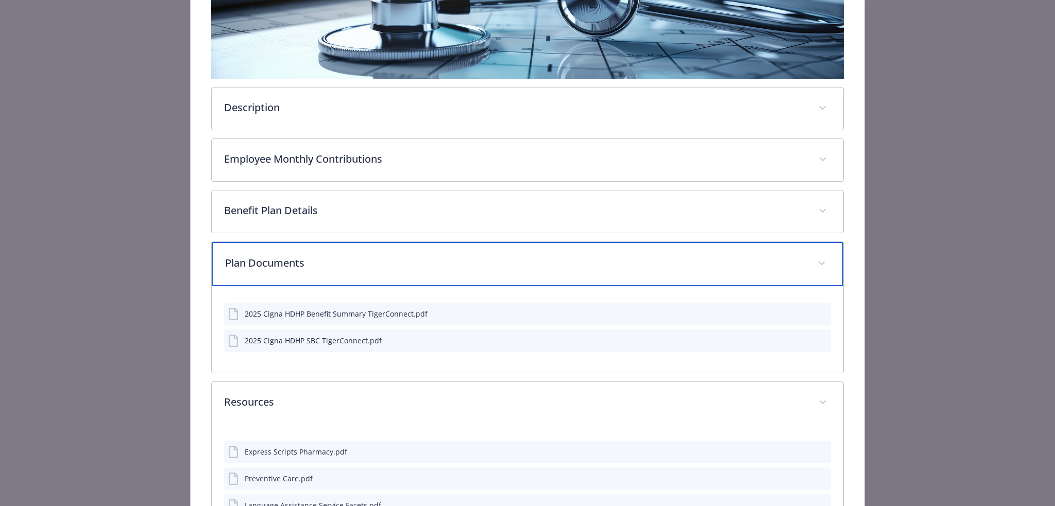
scroll to position [209, 0]
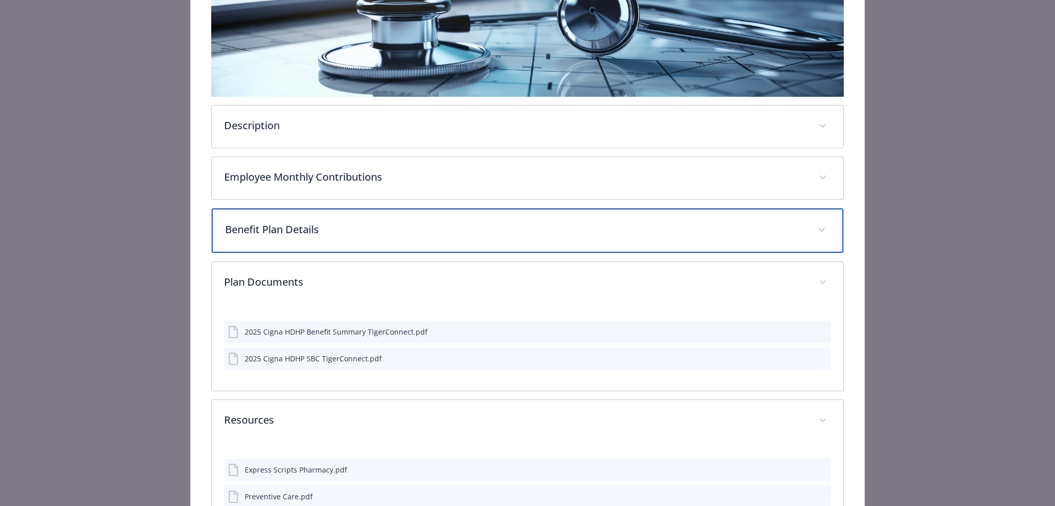
click at [415, 241] on div "Benefit Plan Details" at bounding box center [528, 231] width 632 height 44
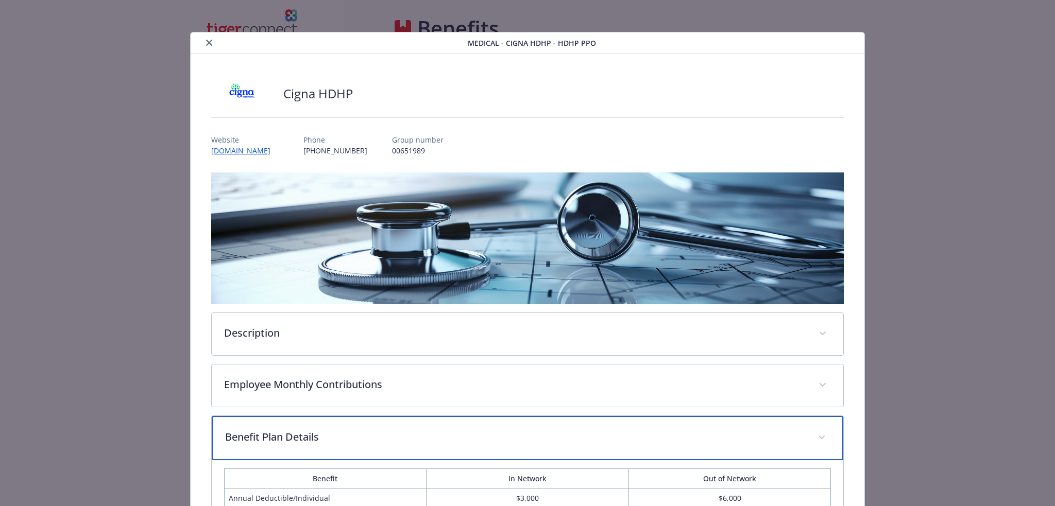
scroll to position [0, 0]
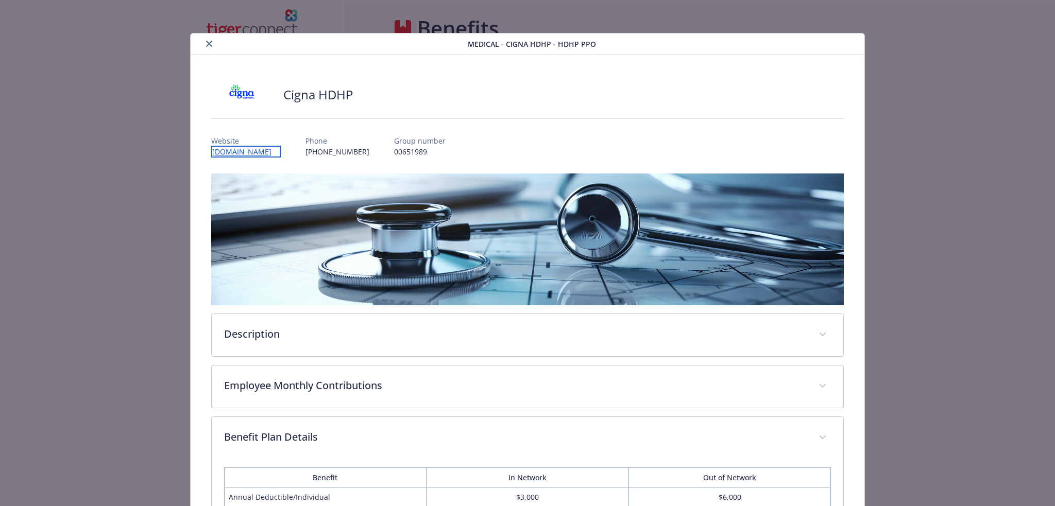
click at [246, 153] on link "[DOMAIN_NAME]" at bounding box center [246, 152] width 70 height 12
click at [206, 44] on icon "close" at bounding box center [209, 44] width 6 height 6
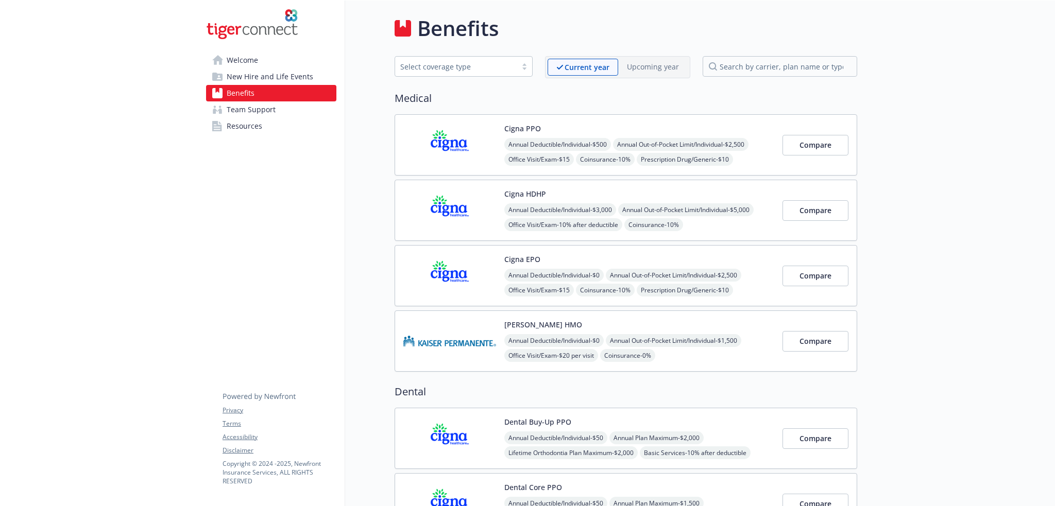
click at [440, 208] on img at bounding box center [449, 211] width 93 height 44
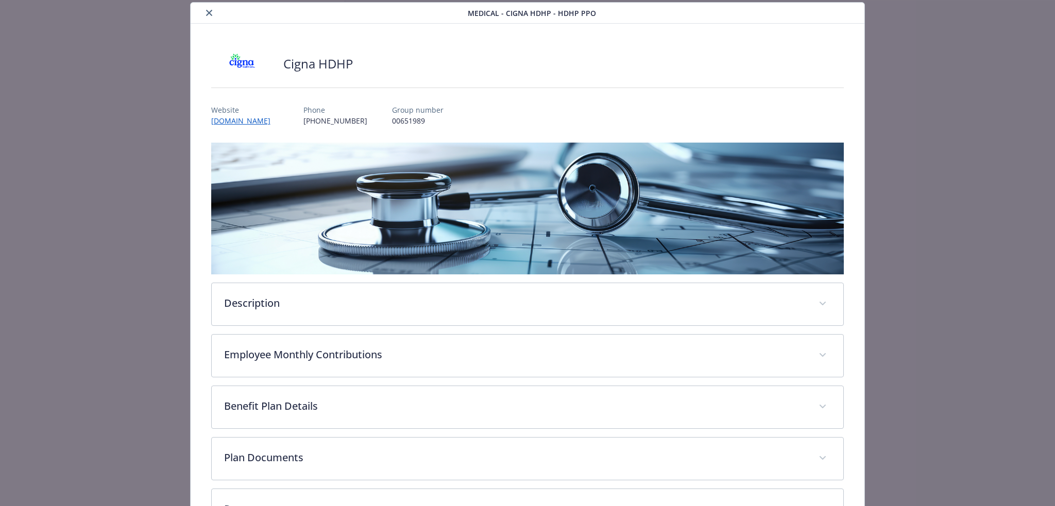
scroll to position [112, 0]
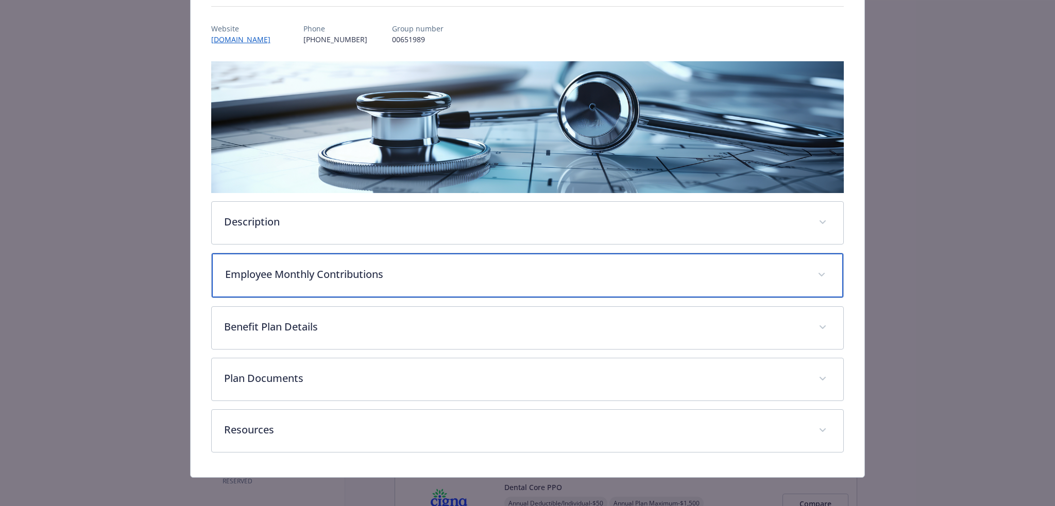
click at [523, 258] on div "Employee Monthly Contributions" at bounding box center [528, 275] width 632 height 44
